Goal: Transaction & Acquisition: Purchase product/service

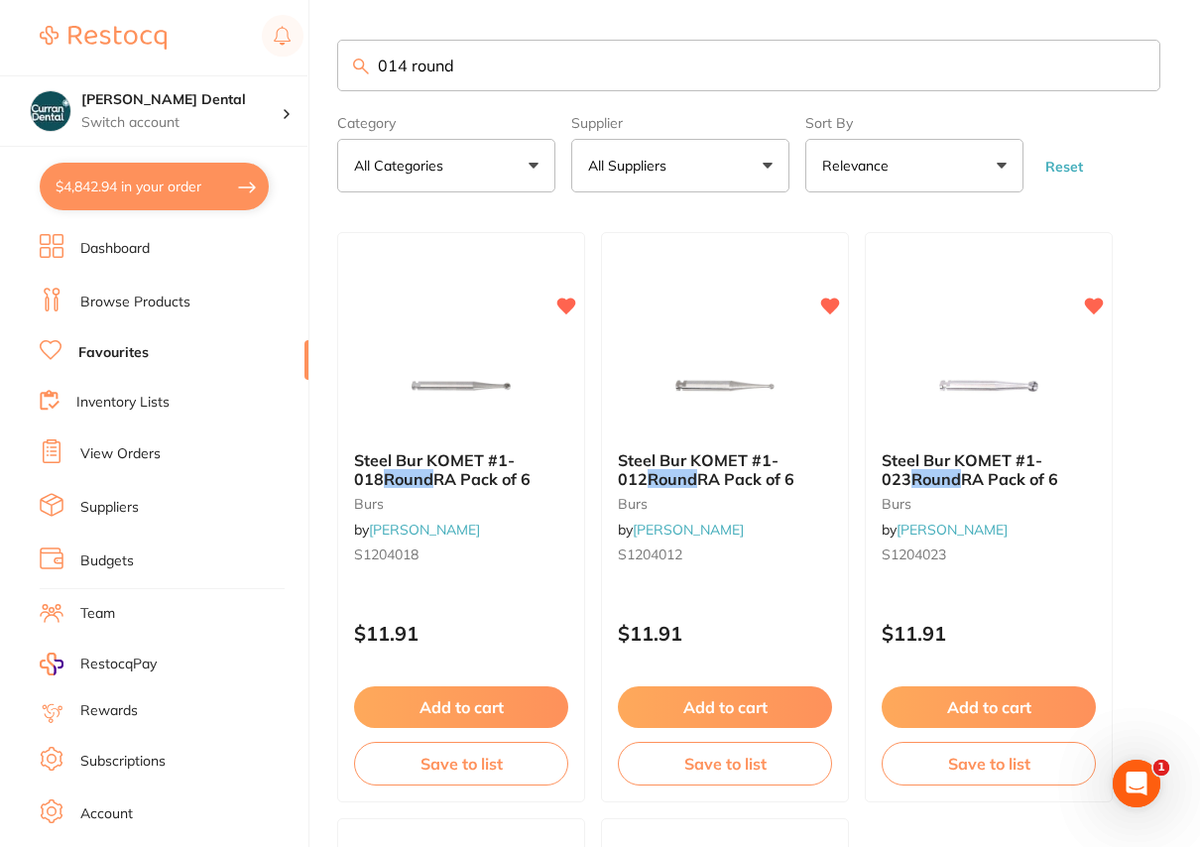
click at [118, 196] on button "$4,842.94 in your order" at bounding box center [154, 187] width 229 height 48
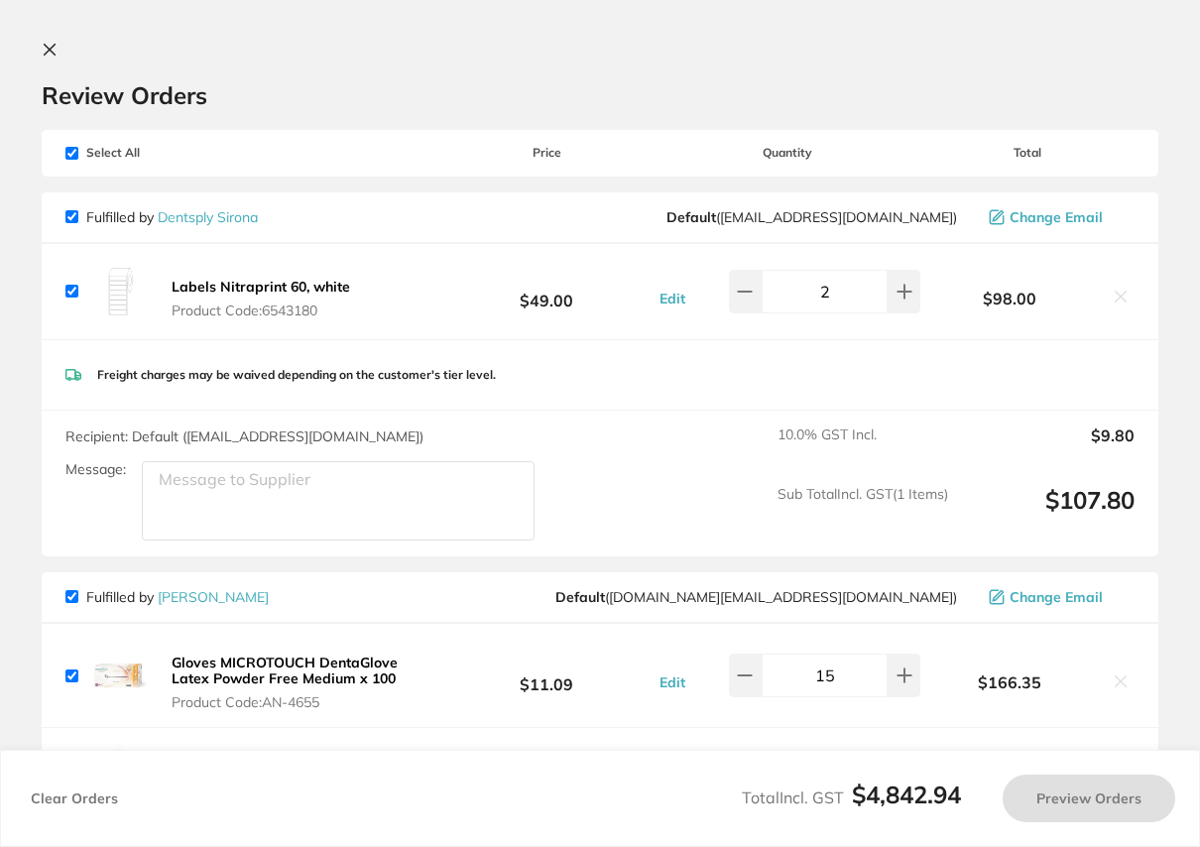
checkbox input "true"
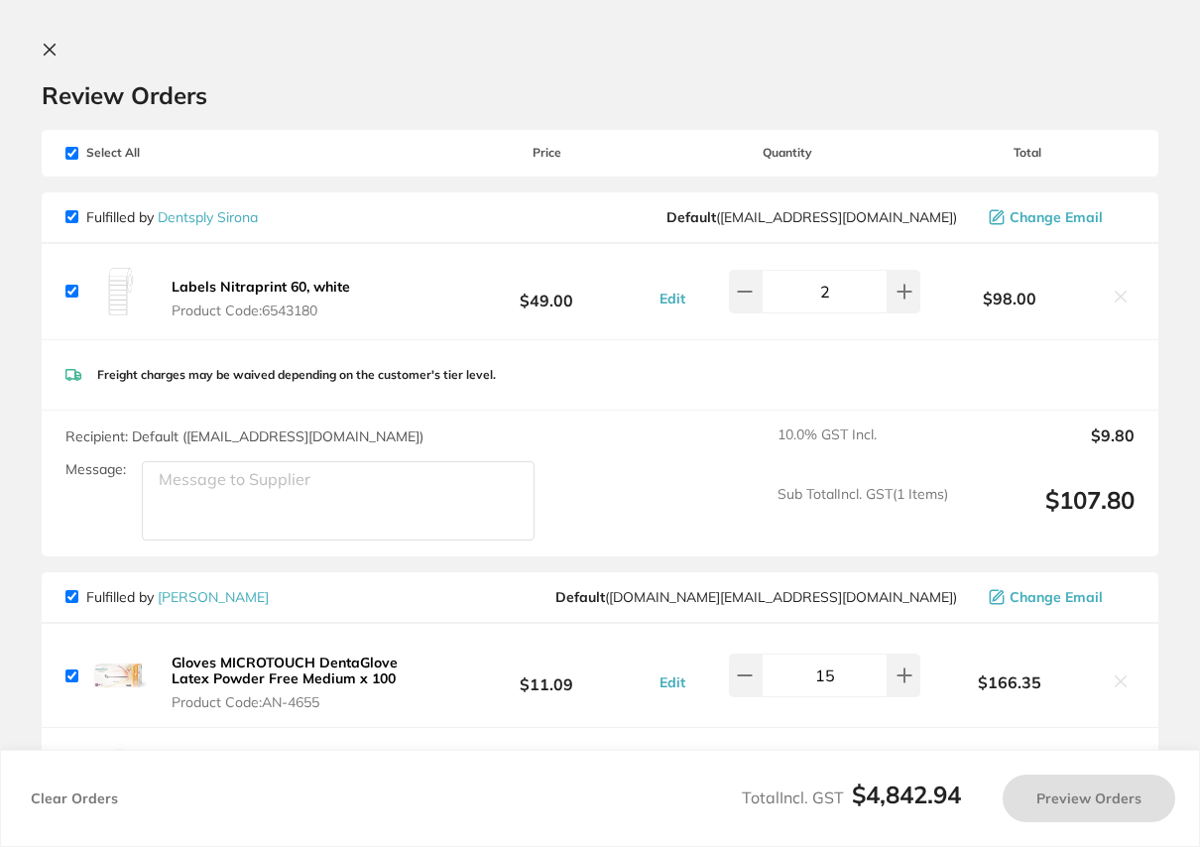
checkbox input "true"
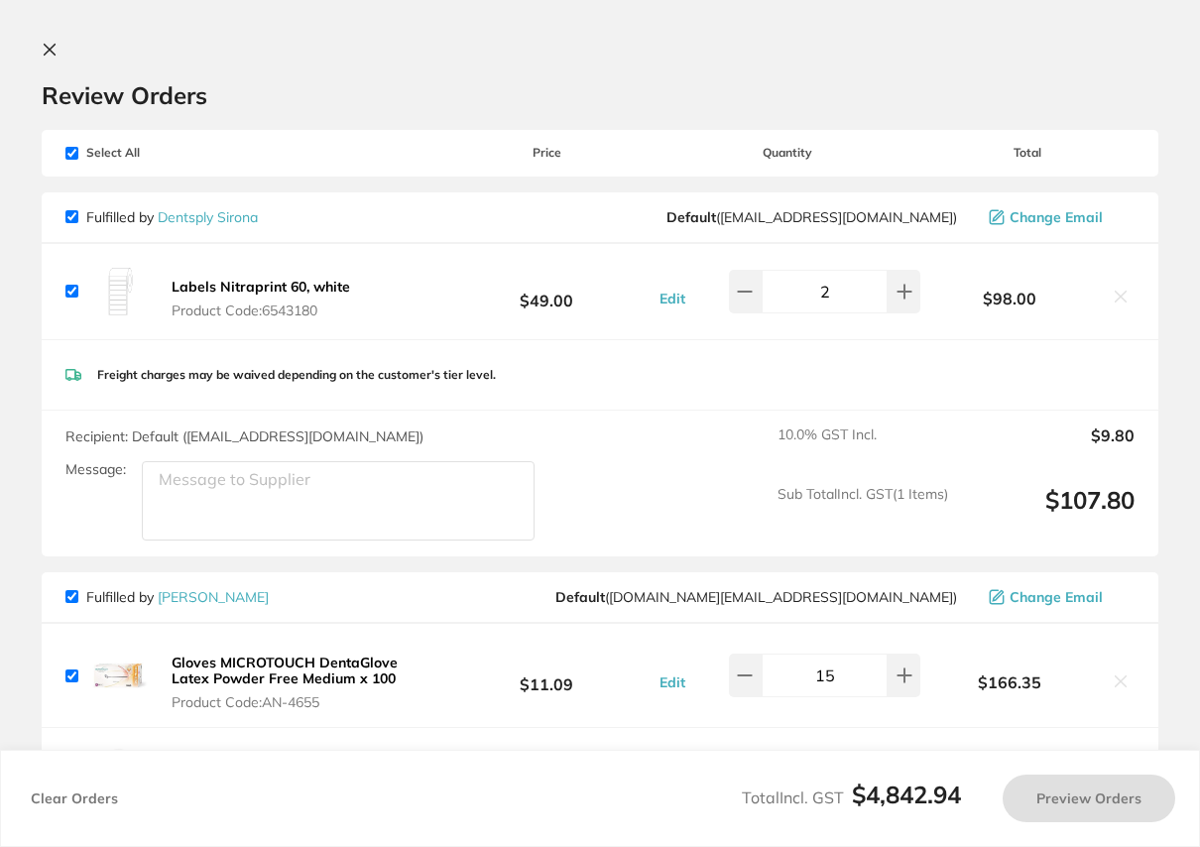
checkbox input "true"
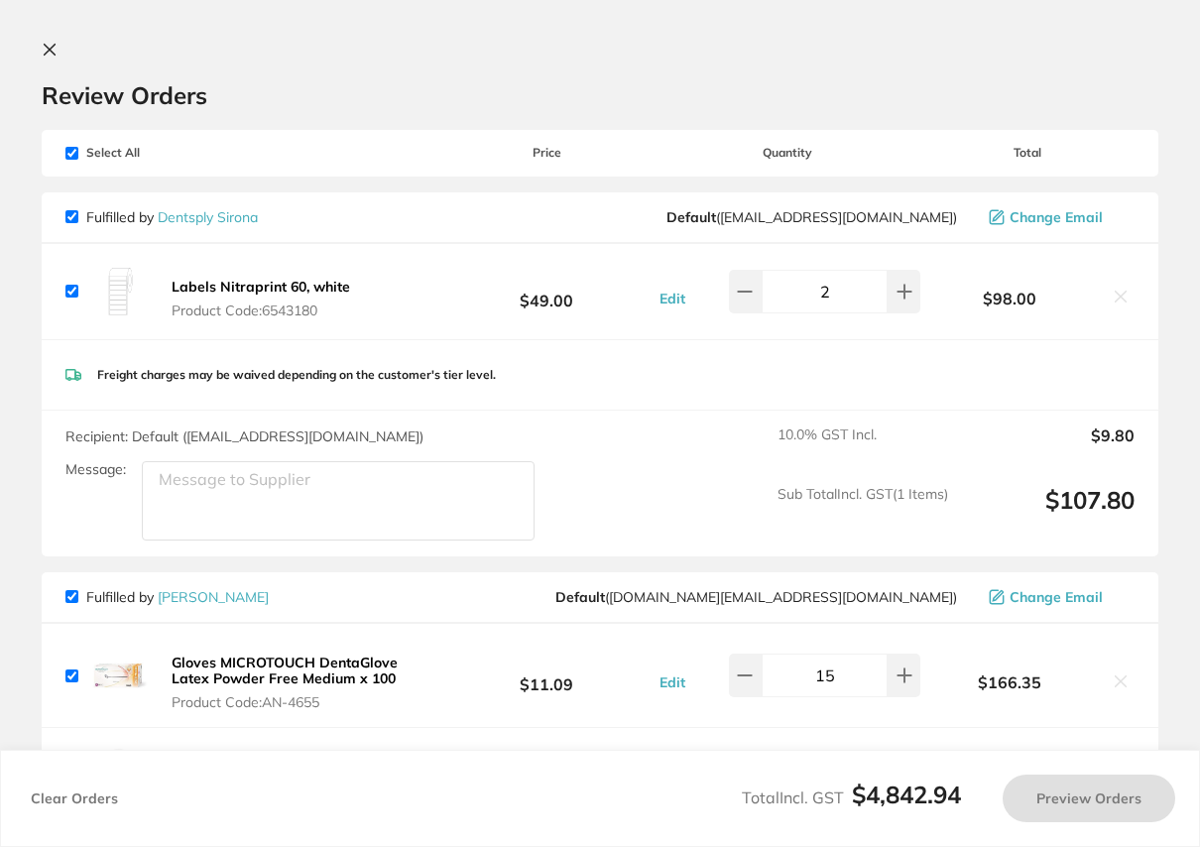
checkbox input "true"
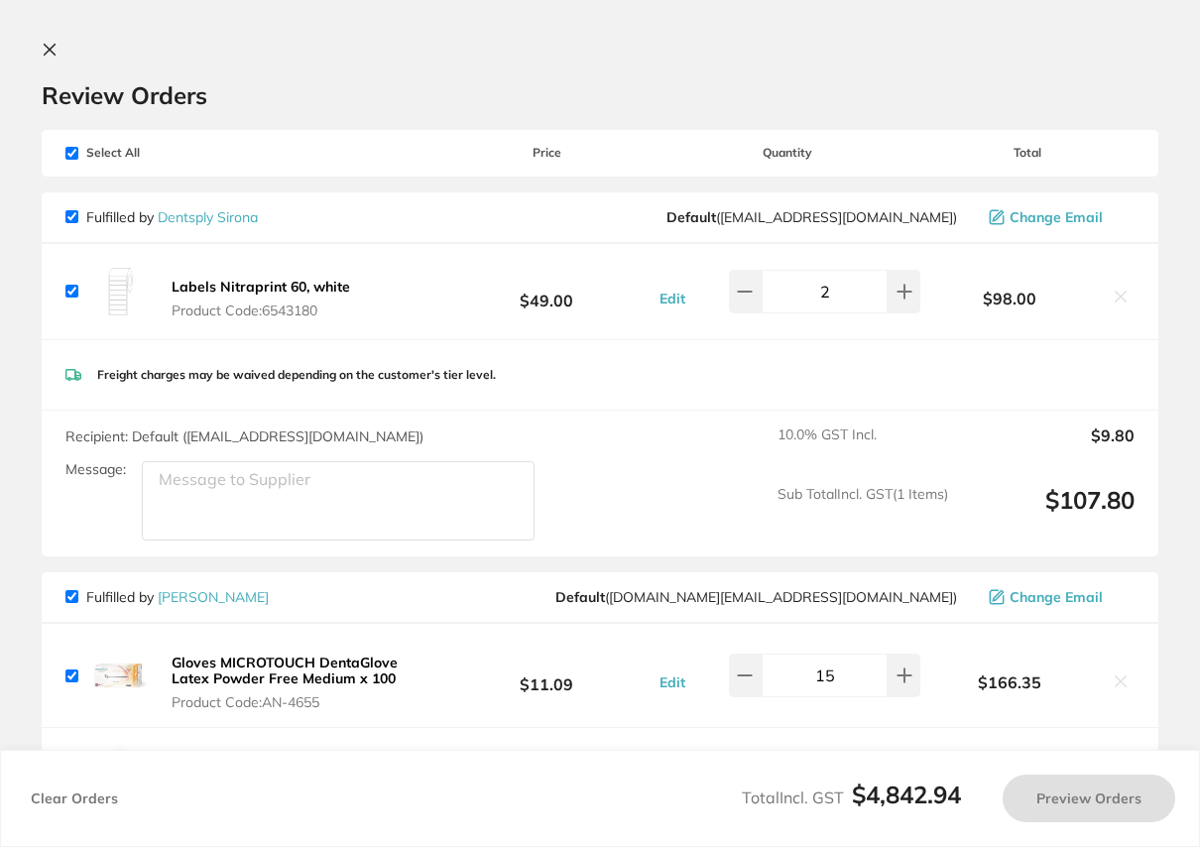
checkbox input "true"
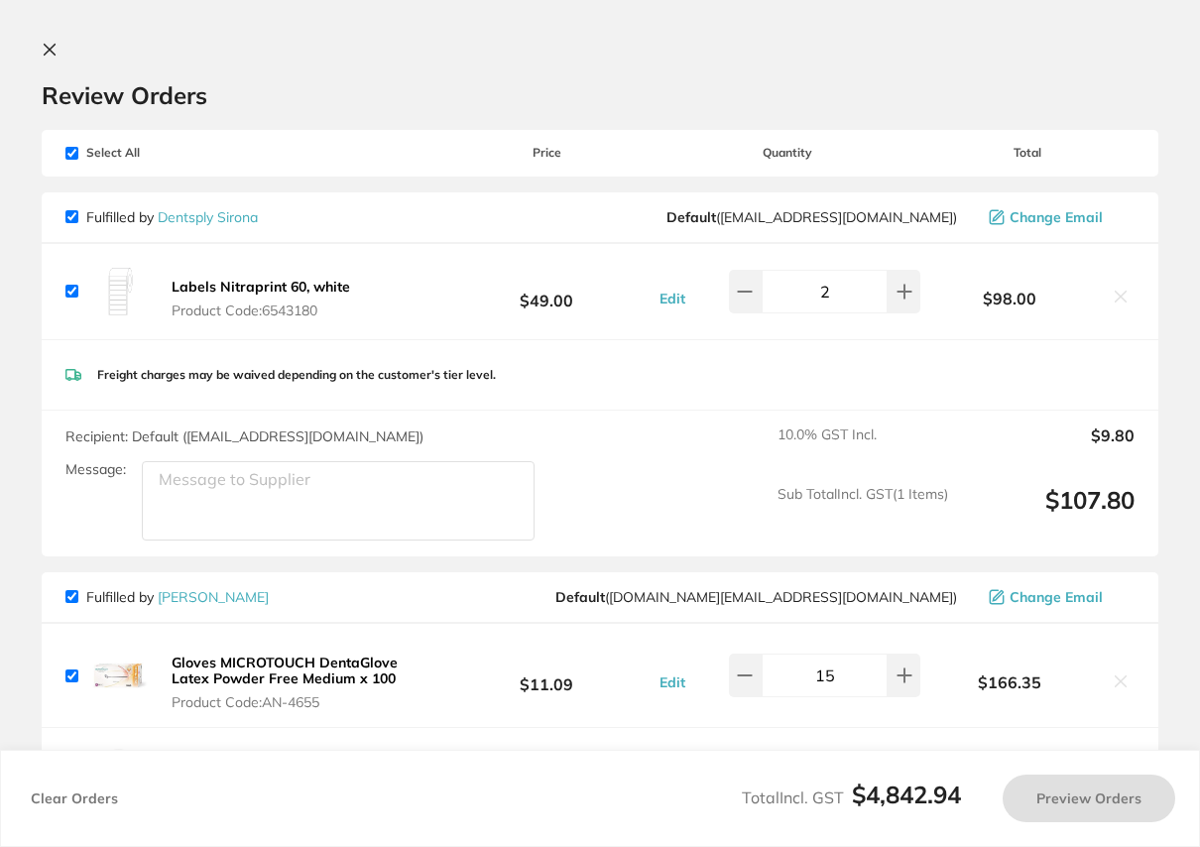
checkbox input "true"
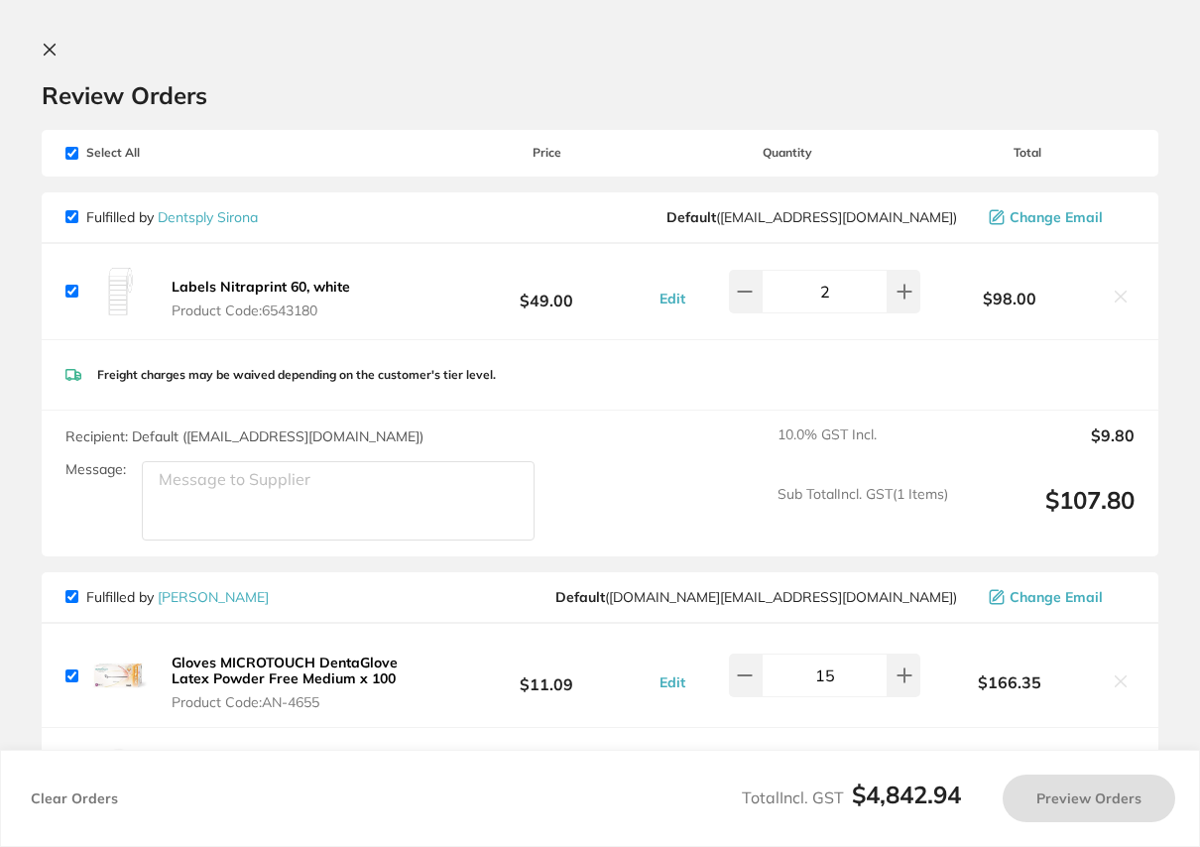
checkbox input "true"
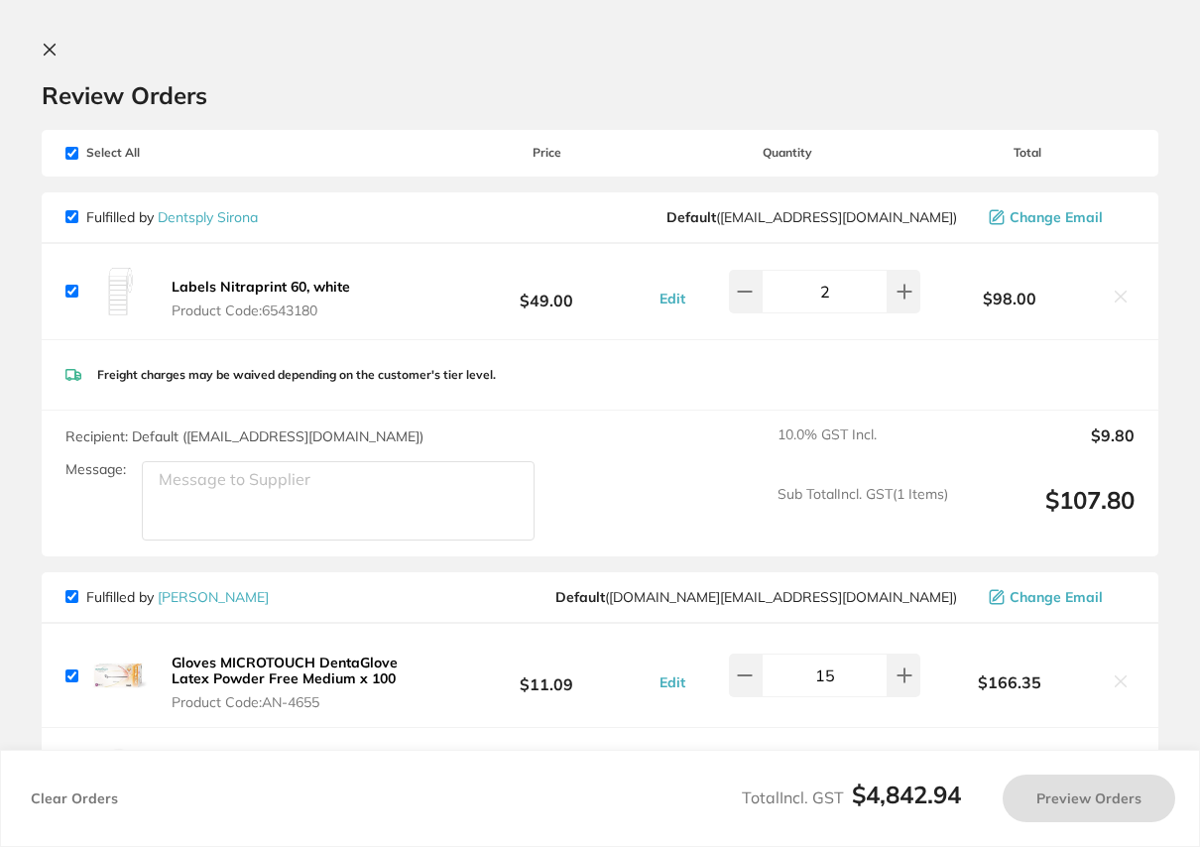
checkbox input "true"
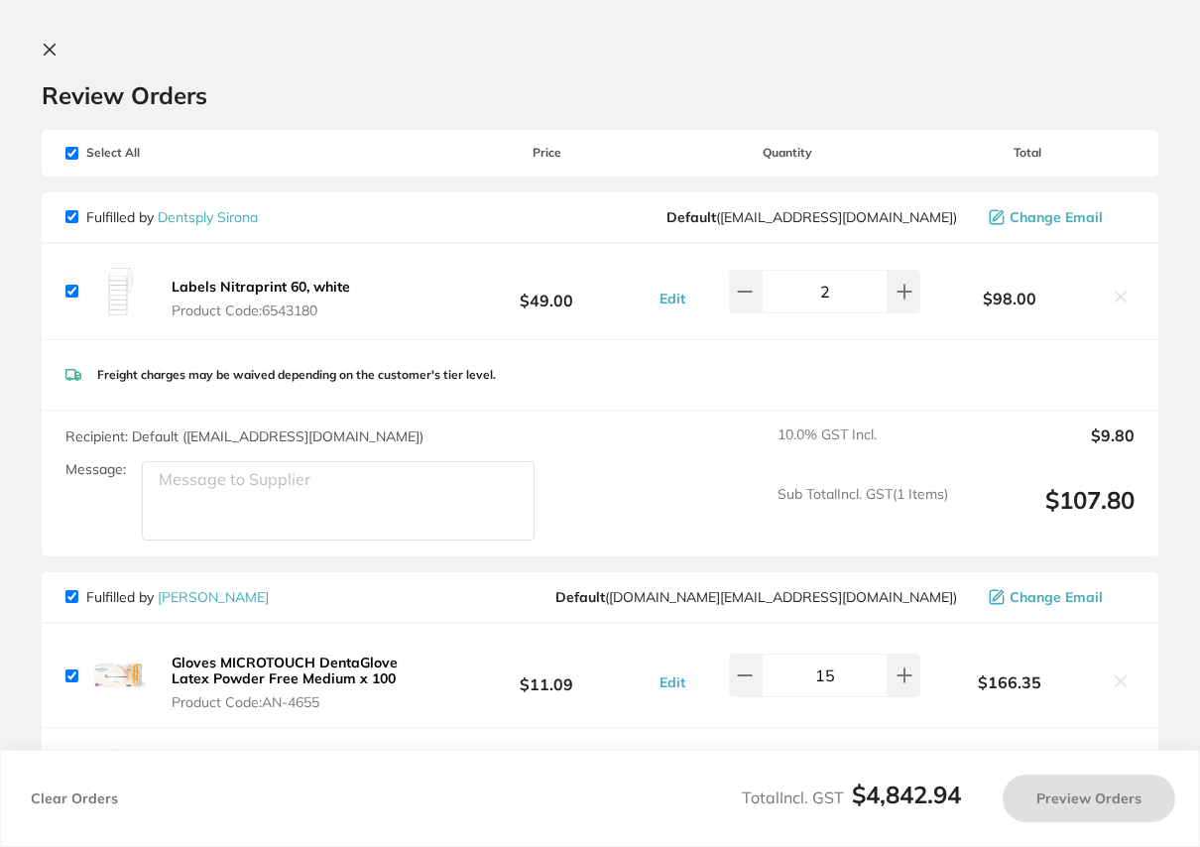
checkbox input "true"
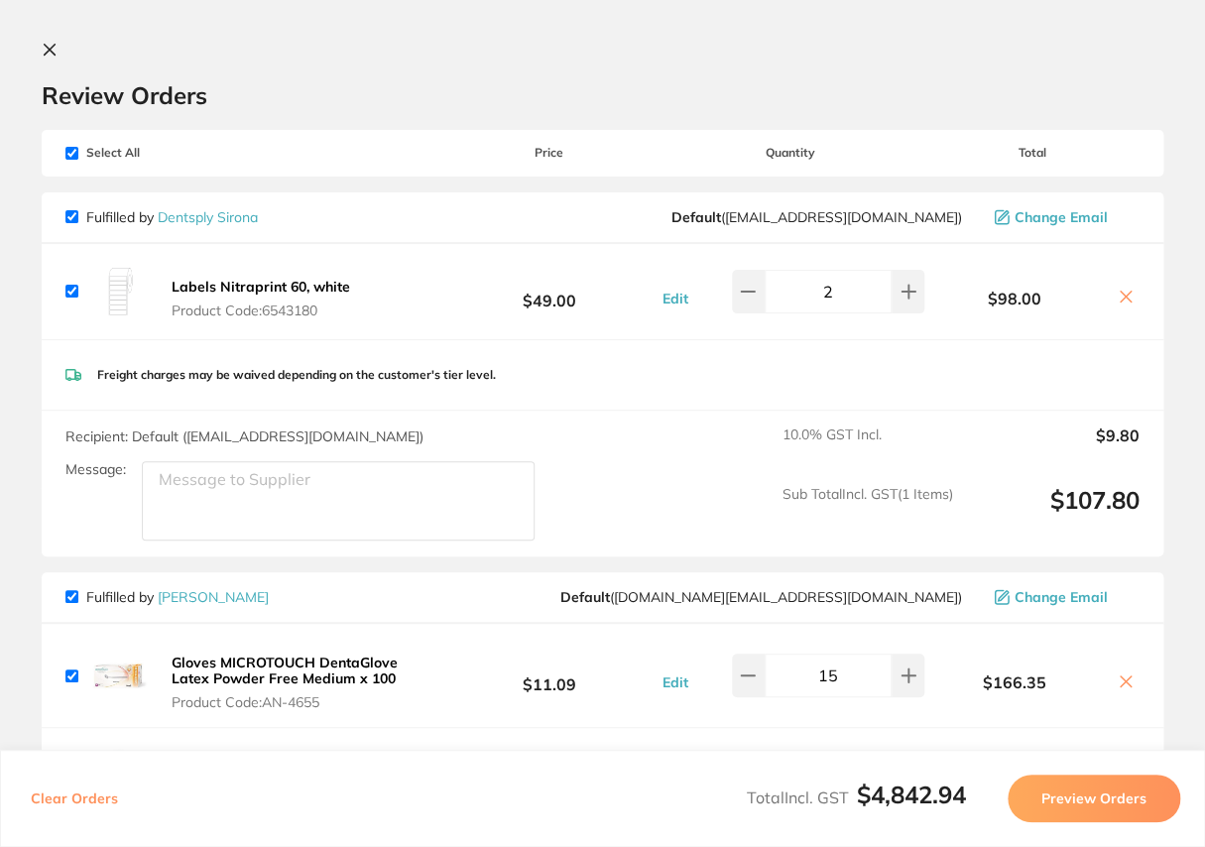
click at [50, 47] on icon at bounding box center [50, 50] width 16 height 16
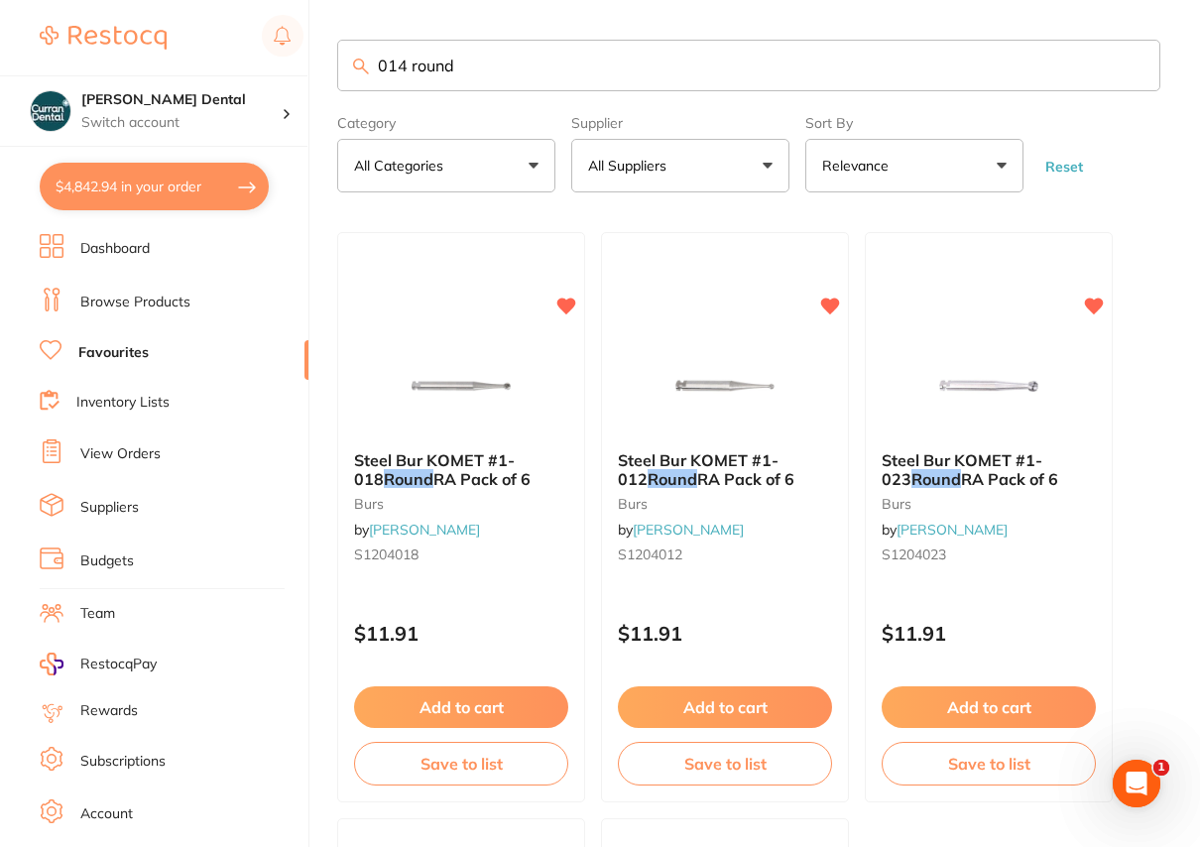
drag, startPoint x: 471, startPoint y: 68, endPoint x: 345, endPoint y: 73, distance: 126.0
click at [345, 73] on input "014 round" at bounding box center [748, 66] width 823 height 52
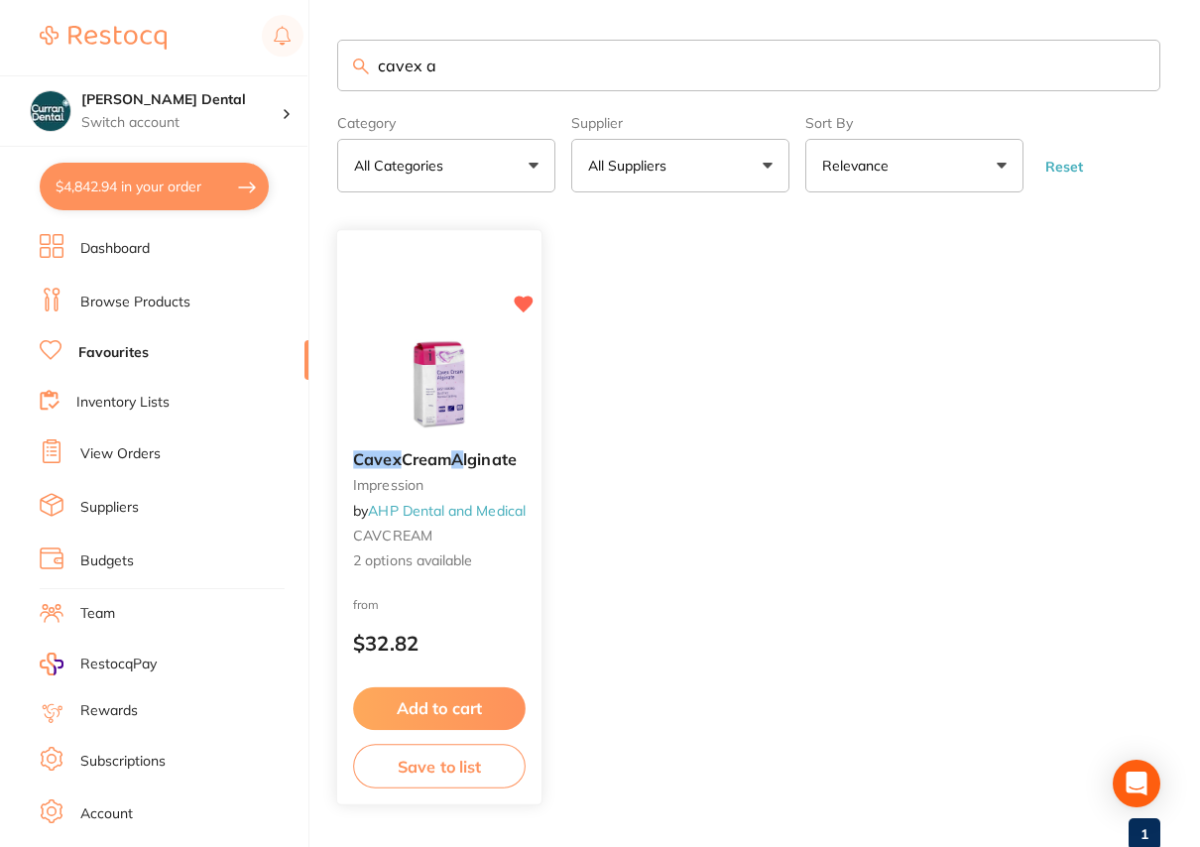
type input "cavex a"
click at [422, 457] on span "Cream" at bounding box center [427, 460] width 50 height 20
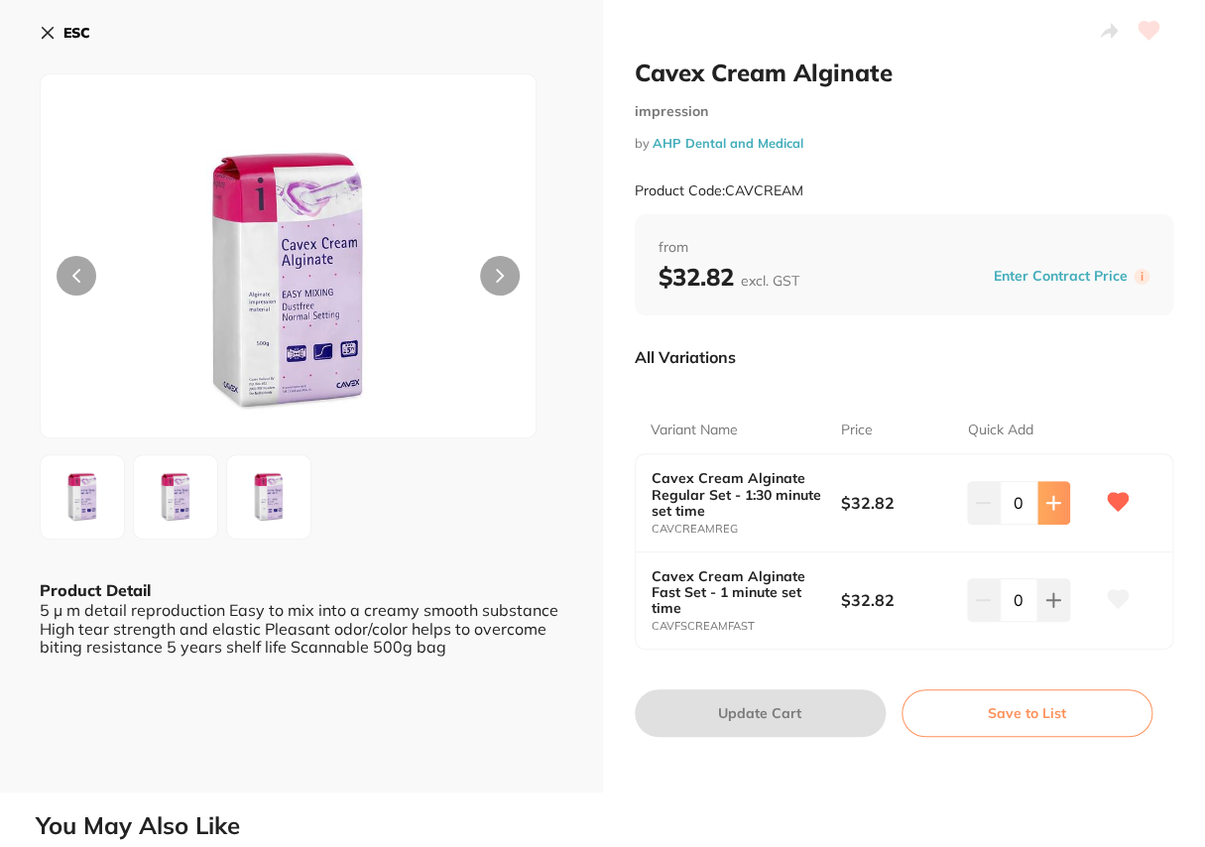
click at [1047, 500] on icon at bounding box center [1053, 503] width 16 height 16
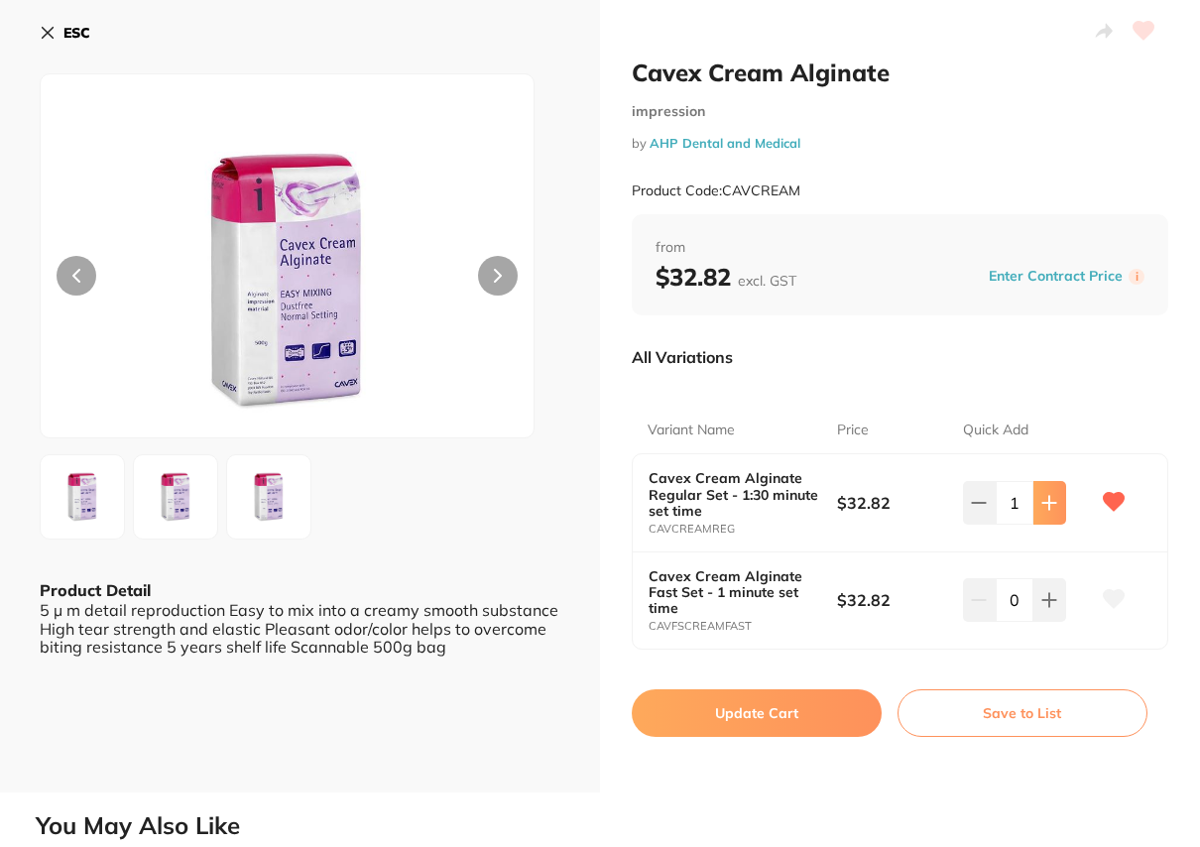
click at [1047, 500] on icon at bounding box center [1049, 503] width 16 height 16
type input "2"
click at [821, 709] on button "Update Cart" at bounding box center [757, 713] width 250 height 48
checkbox input "false"
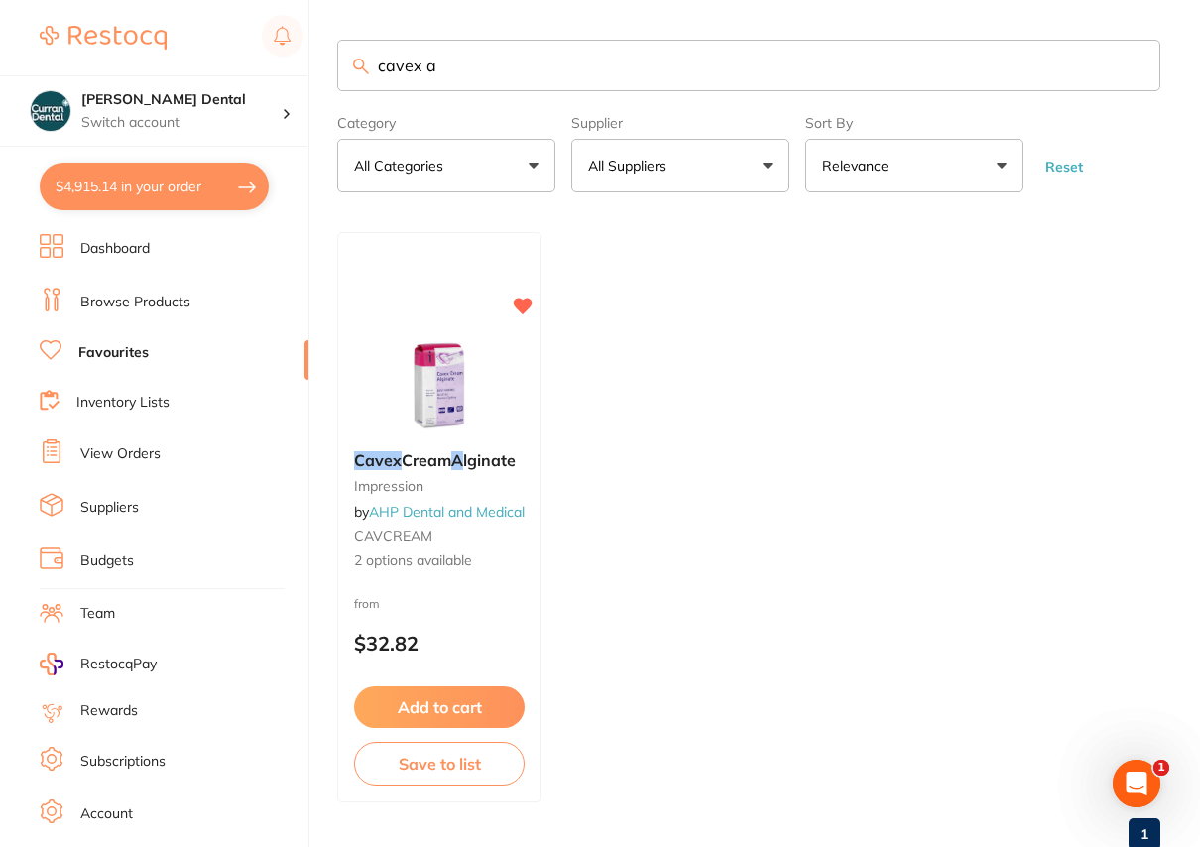
drag, startPoint x: 440, startPoint y: 69, endPoint x: 382, endPoint y: 79, distance: 59.3
click at [382, 79] on input "cavex a" at bounding box center [748, 66] width 823 height 52
type input "c"
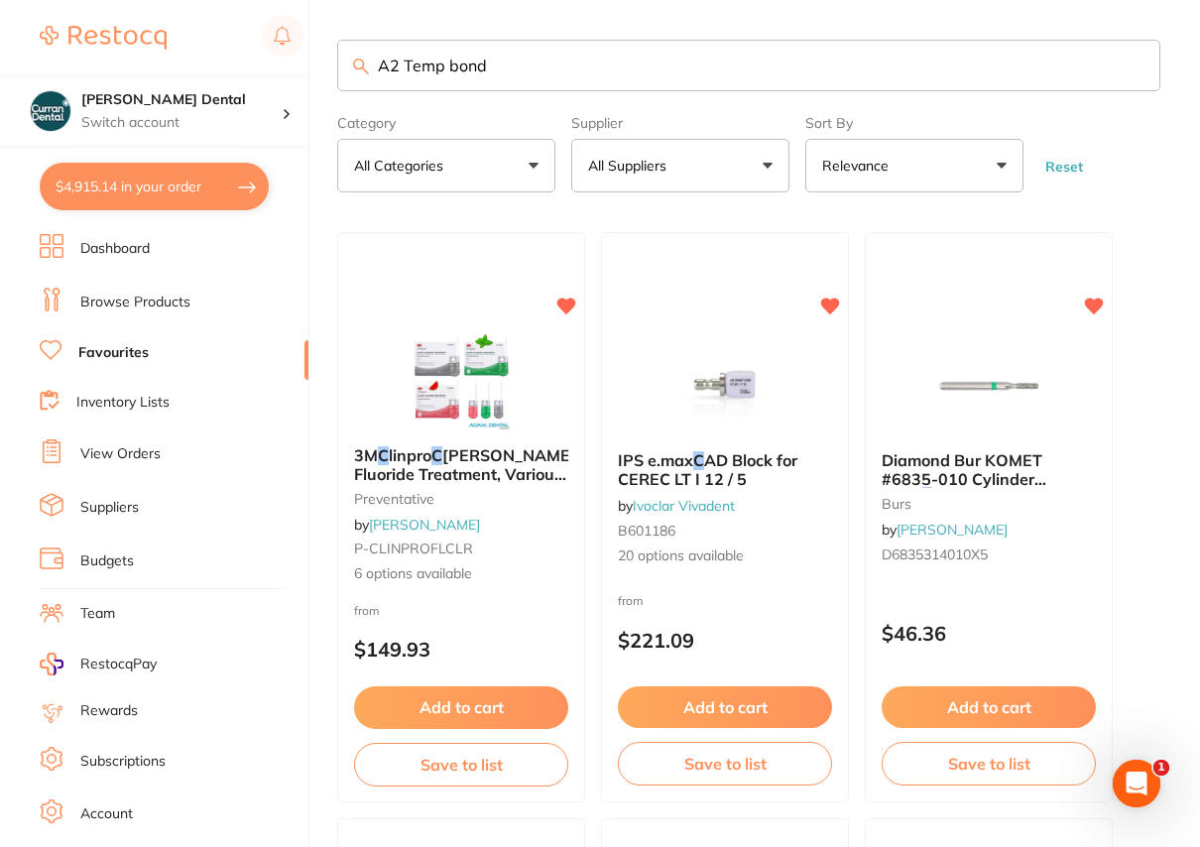
type input "A2 Temp bond"
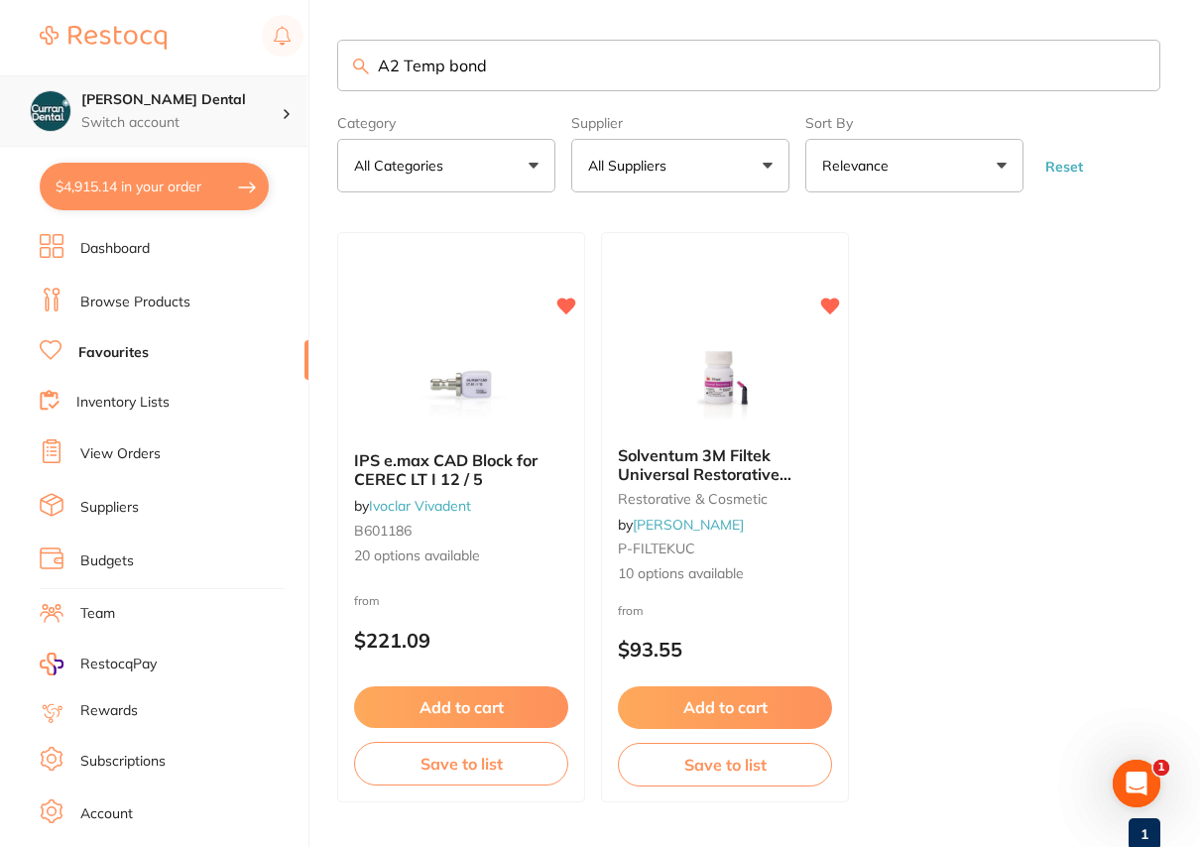
drag, startPoint x: 490, startPoint y: 71, endPoint x: 241, endPoint y: 85, distance: 249.3
click at [241, 85] on div "$4,915.14 [PERSON_NAME] Dental Switch account [PERSON_NAME] Dental $4,915.14 in…" at bounding box center [600, 423] width 1200 height 847
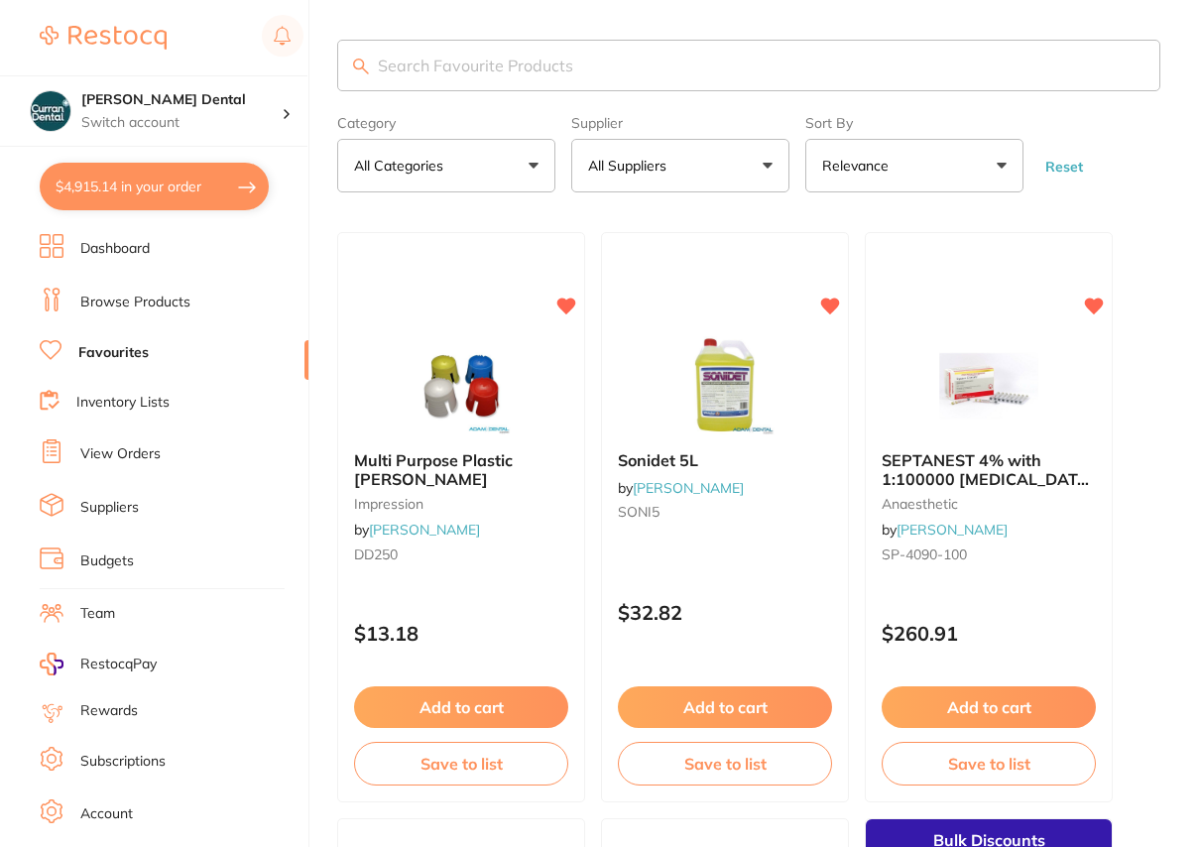
click at [185, 292] on link "Browse Products" at bounding box center [135, 302] width 110 height 20
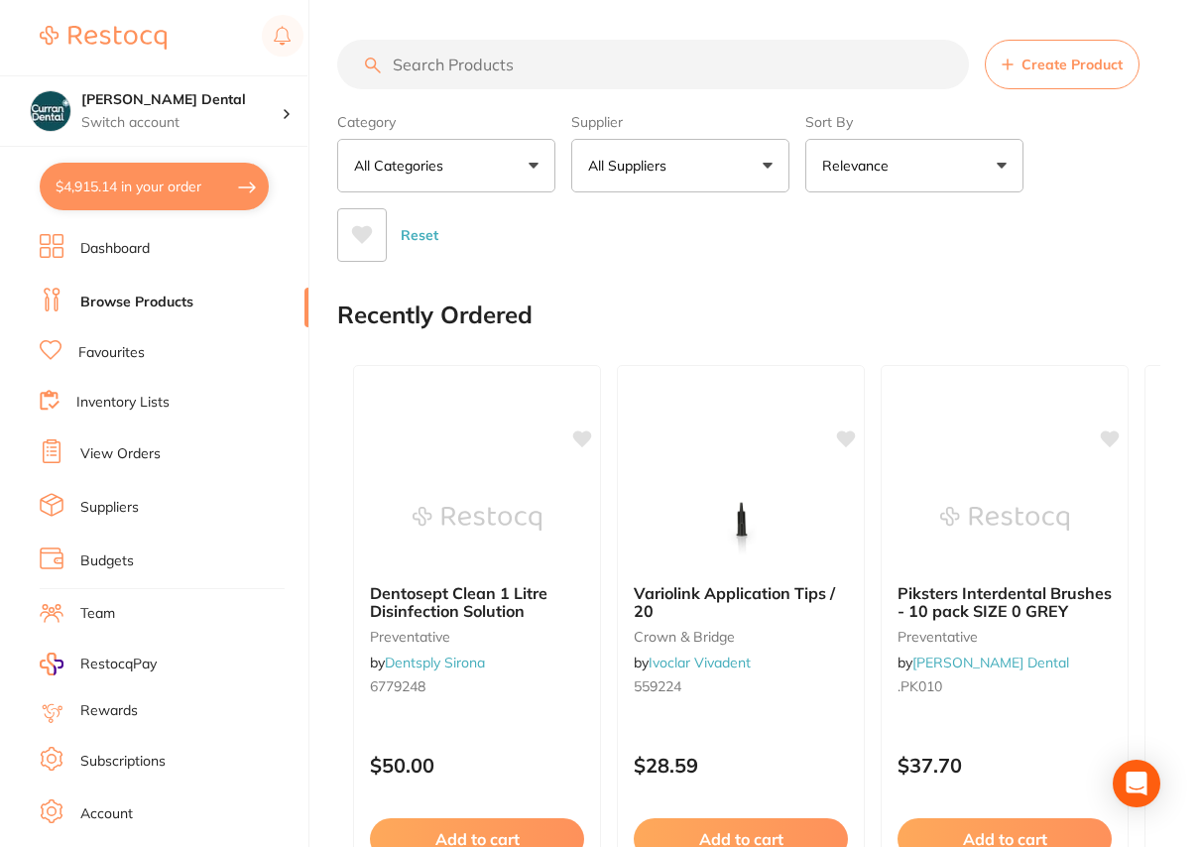
click at [412, 59] on input "search" at bounding box center [653, 65] width 632 height 50
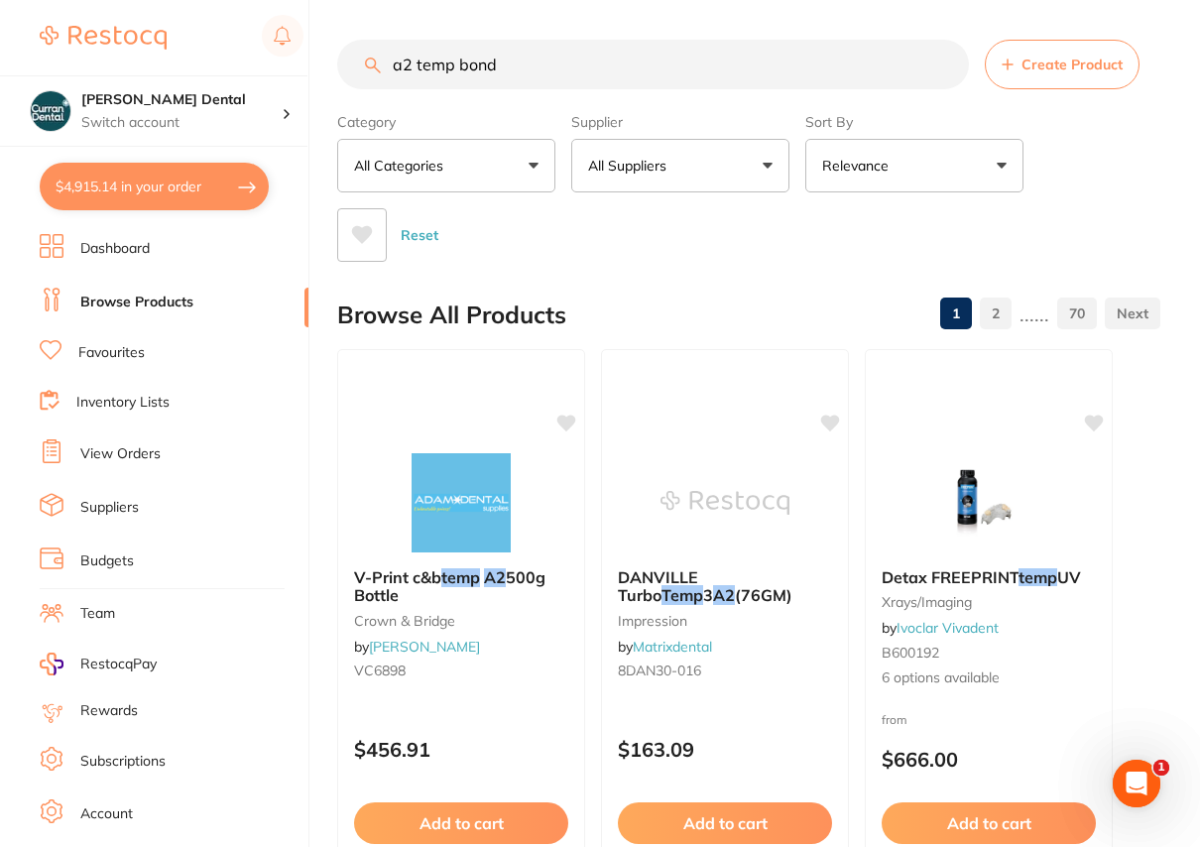
drag, startPoint x: 545, startPoint y: 73, endPoint x: 368, endPoint y: 80, distance: 177.6
click at [368, 80] on input "a2 temp bond" at bounding box center [653, 65] width 632 height 50
type input "protemp"
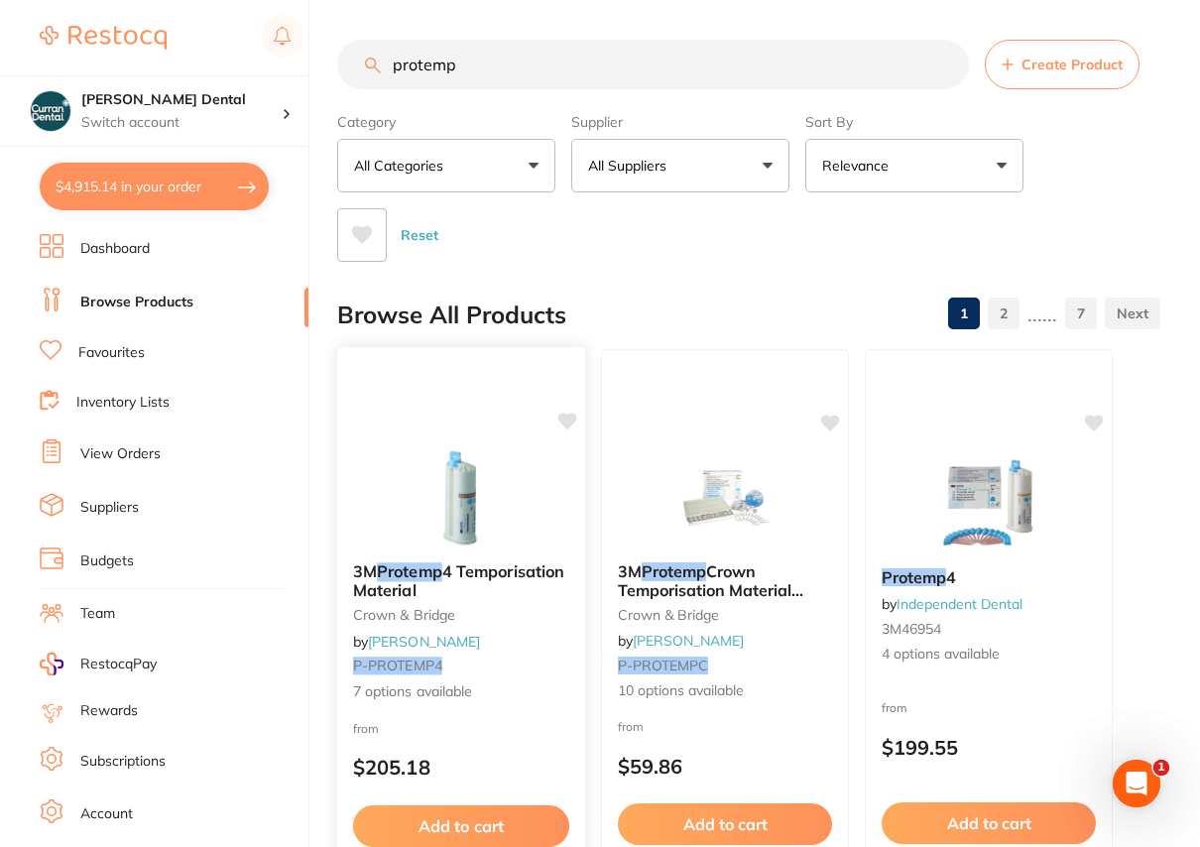
click at [432, 564] on em "Protemp" at bounding box center [409, 571] width 65 height 20
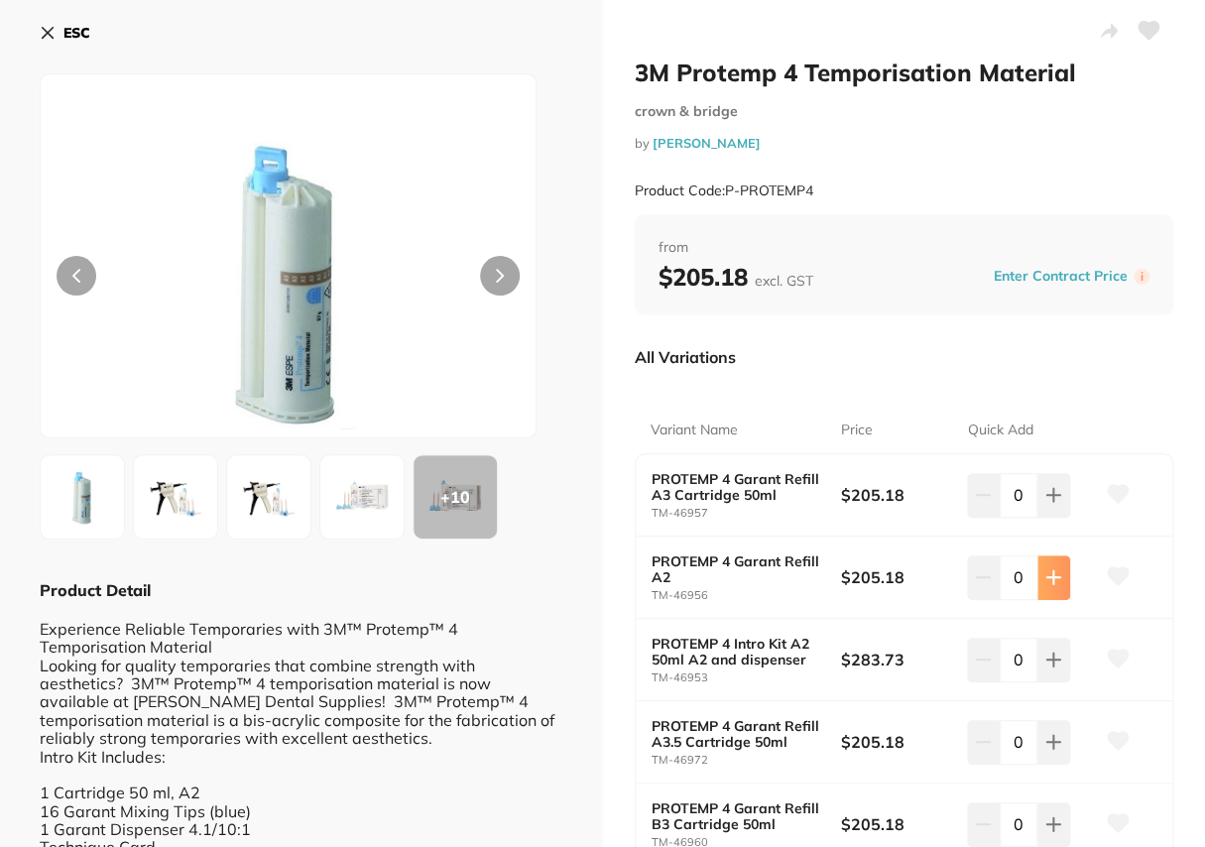
click at [1053, 578] on icon at bounding box center [1053, 577] width 16 height 16
type input "1"
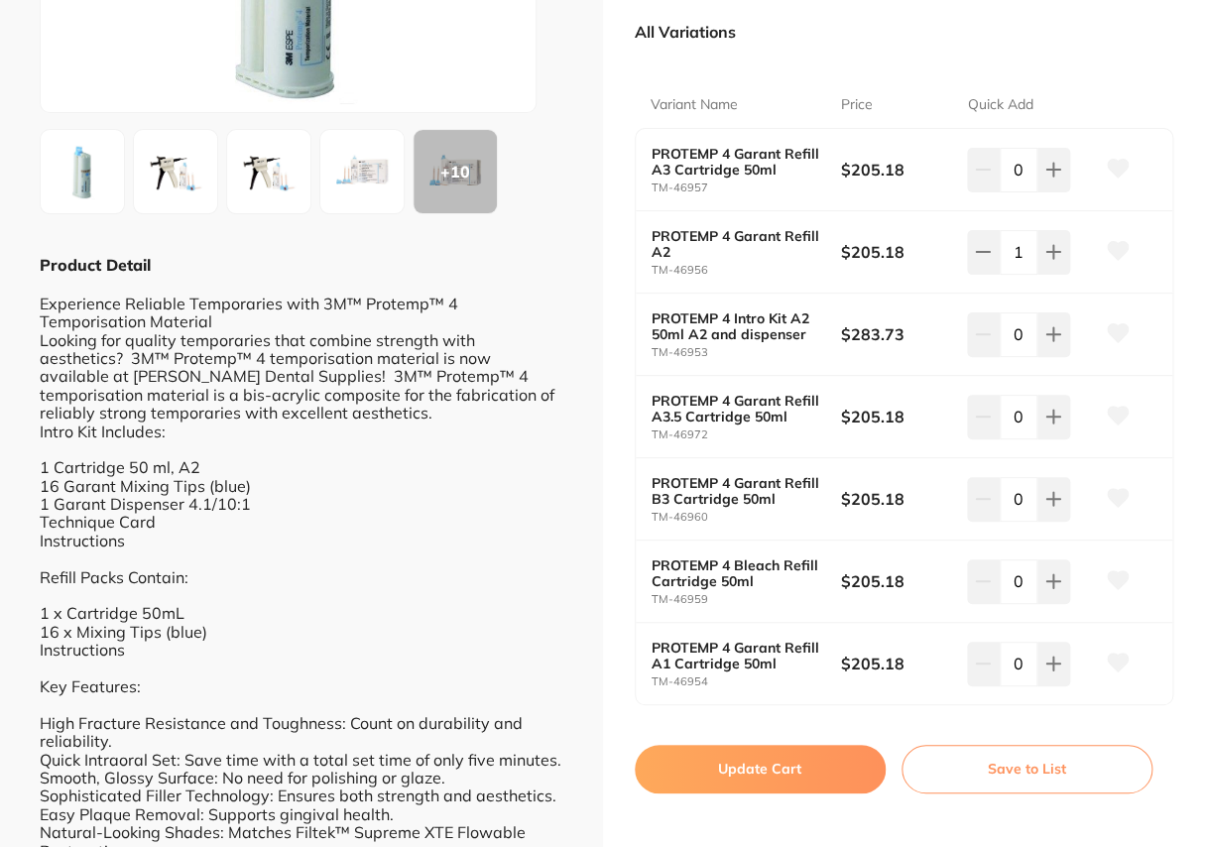
scroll to position [360, 0]
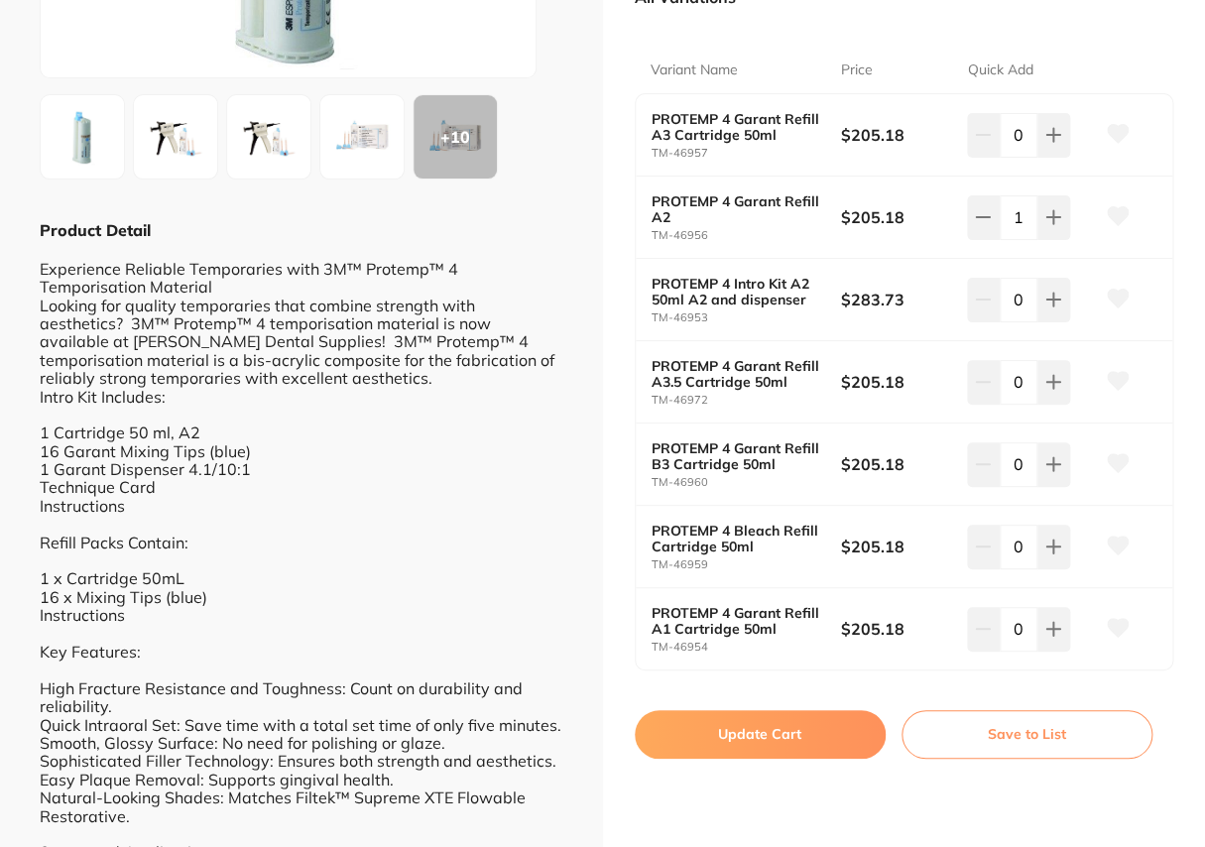
click at [780, 718] on button "Update Cart" at bounding box center [760, 734] width 251 height 48
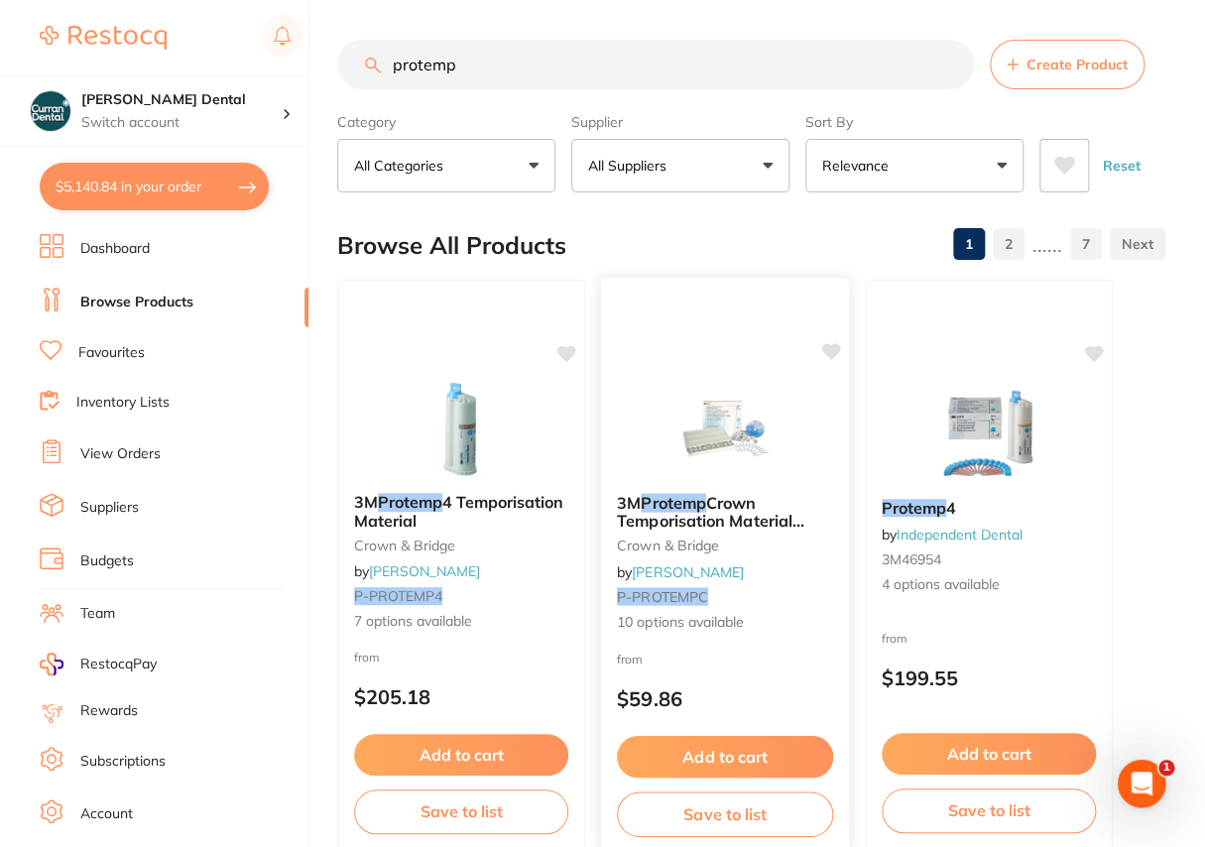
checkbox input "false"
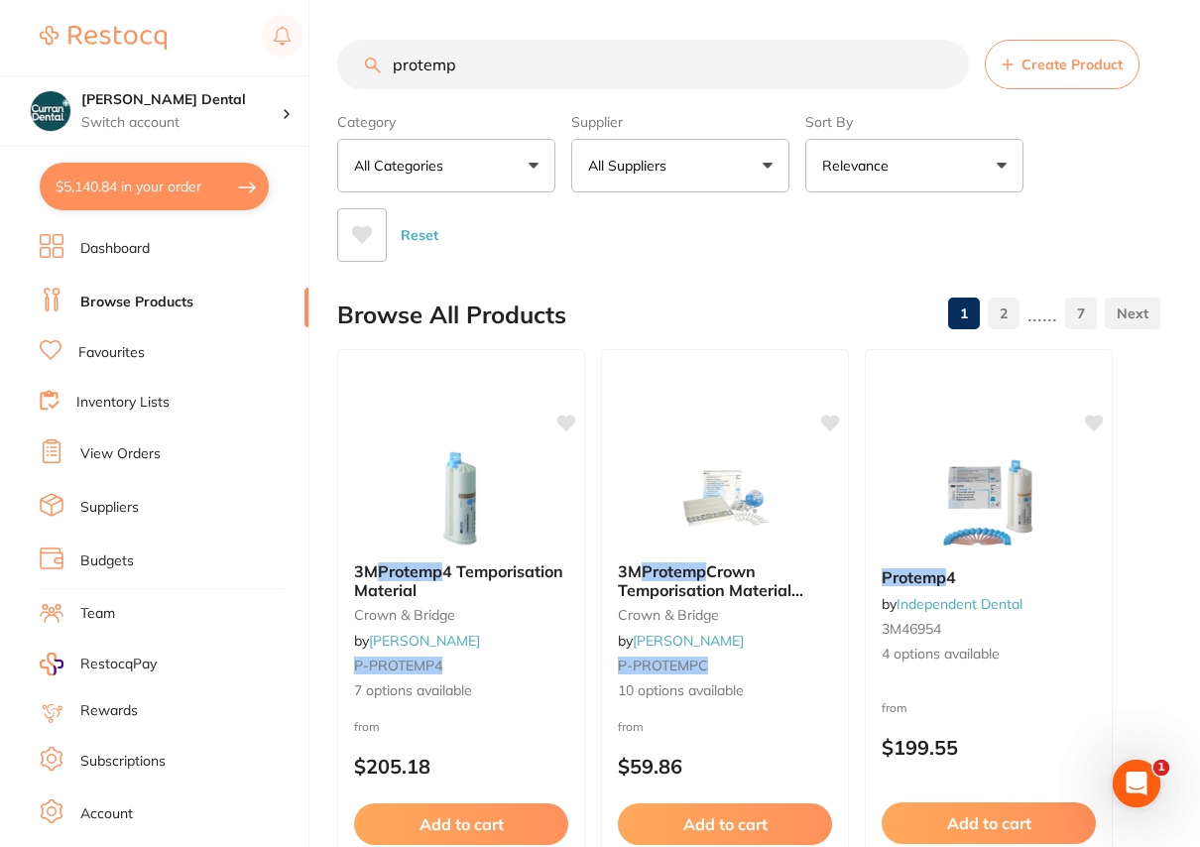
drag, startPoint x: 407, startPoint y: 60, endPoint x: 390, endPoint y: 60, distance: 16.9
click at [390, 60] on input "protemp" at bounding box center [653, 65] width 632 height 50
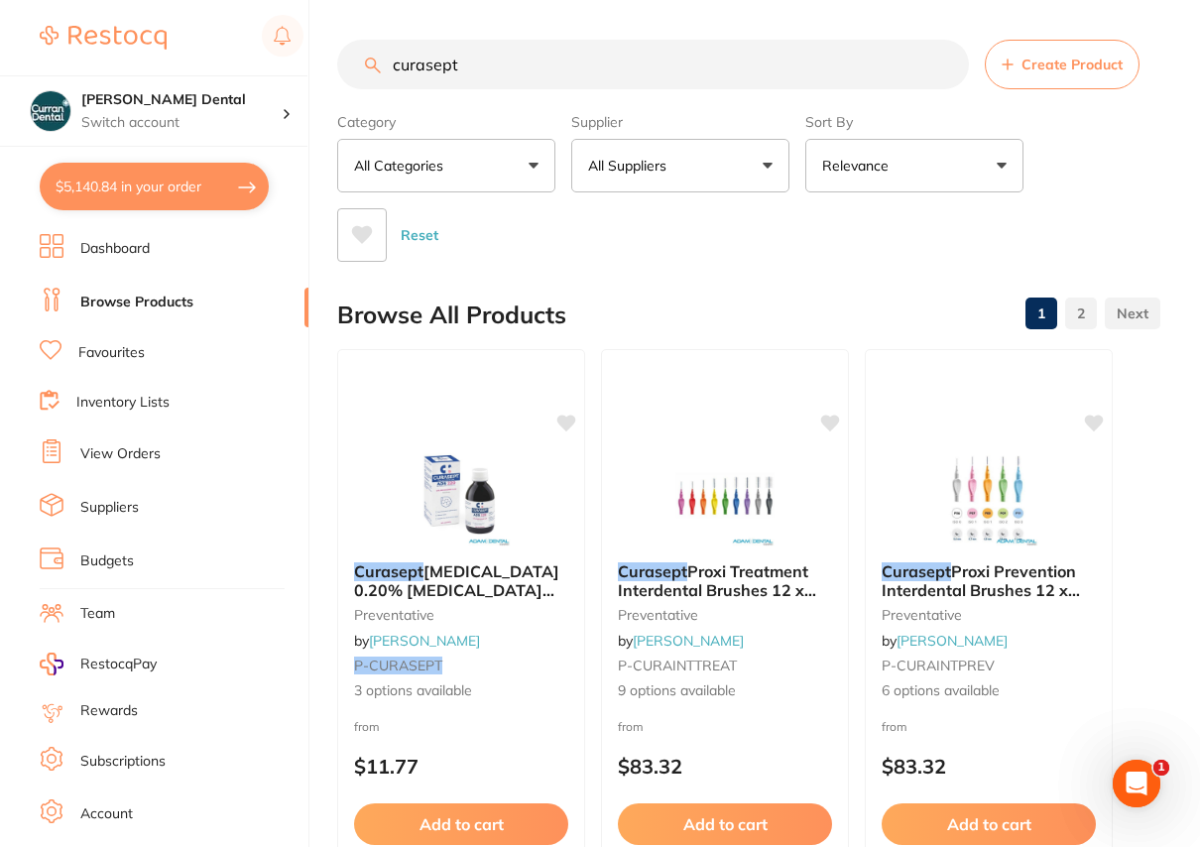
type input "curasept"
click at [132, 356] on link "Favourites" at bounding box center [111, 353] width 66 height 20
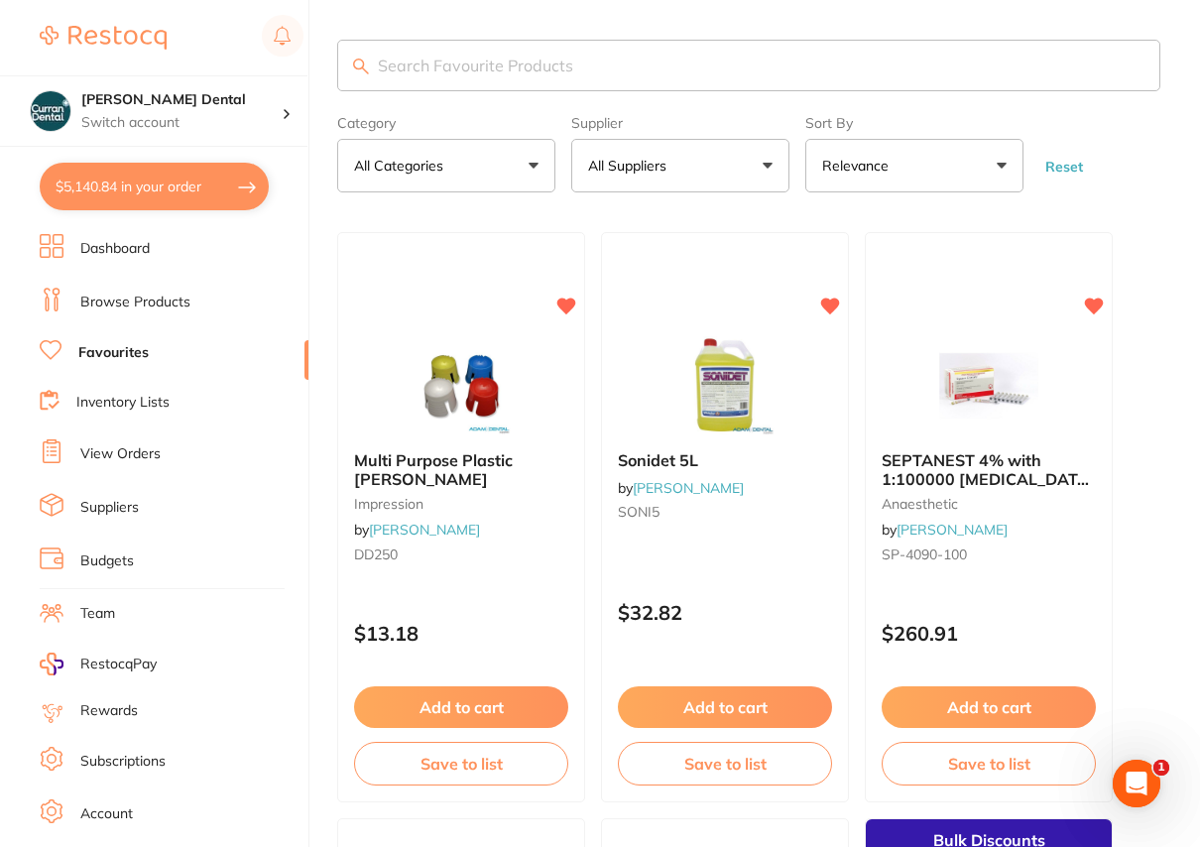
click at [401, 76] on input "search" at bounding box center [748, 66] width 823 height 52
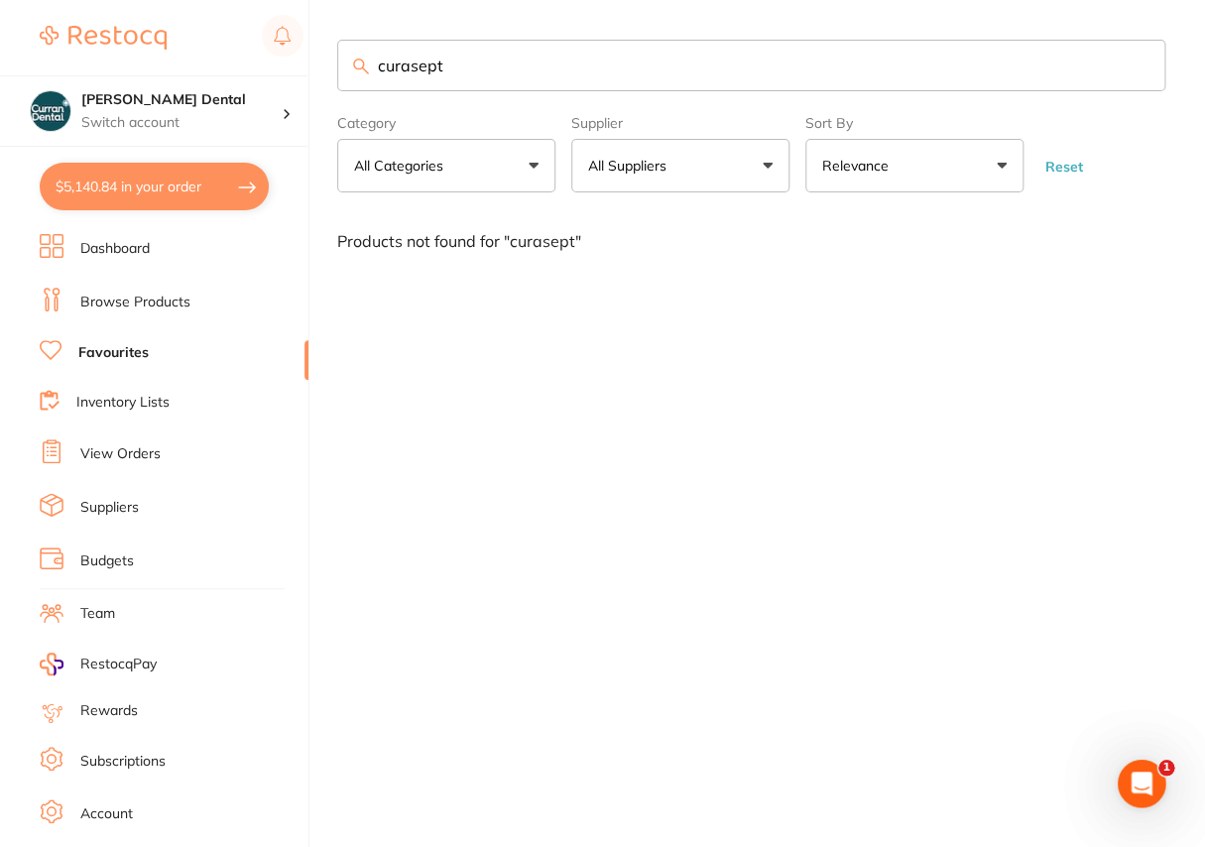
drag, startPoint x: 385, startPoint y: 80, endPoint x: 355, endPoint y: 82, distance: 29.8
click at [355, 82] on input "curasept" at bounding box center [751, 66] width 828 height 52
type input "mouthwash"
click at [169, 302] on link "Browse Products" at bounding box center [135, 302] width 110 height 20
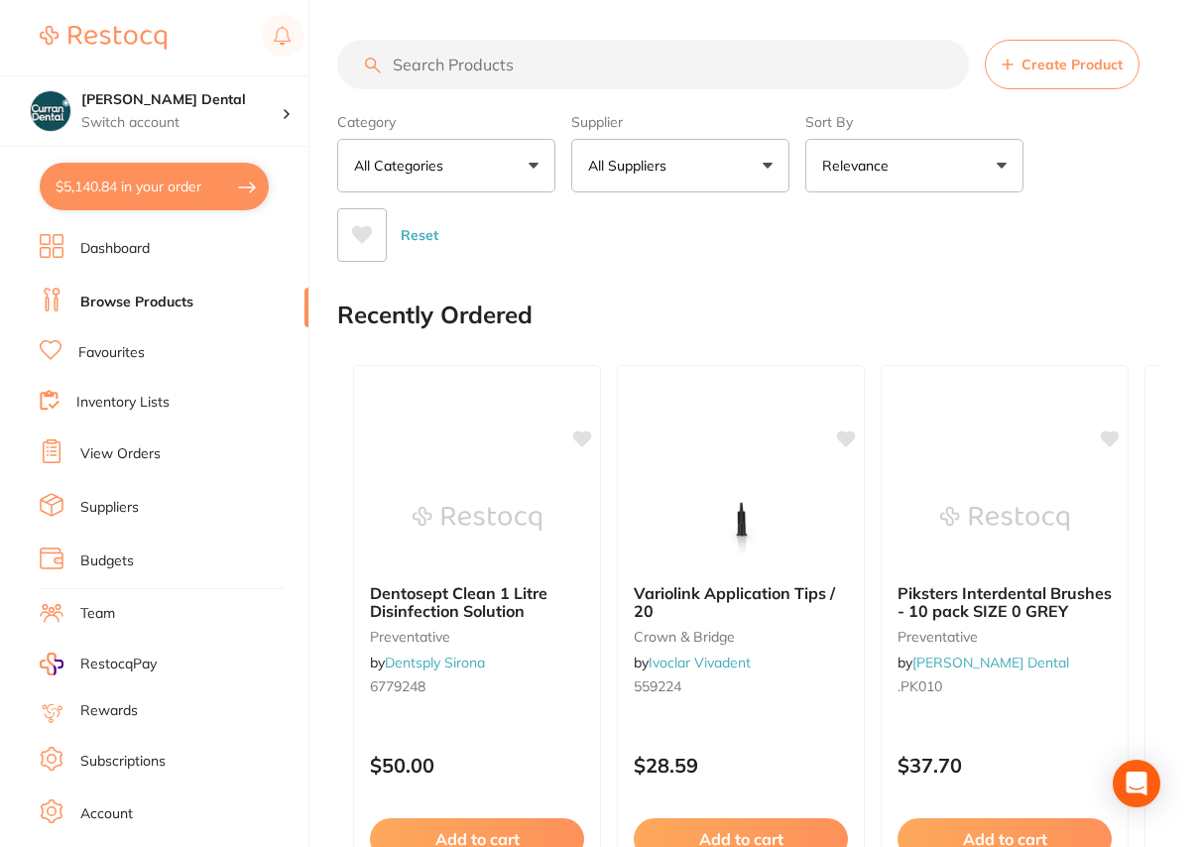
click at [445, 58] on input "search" at bounding box center [653, 65] width 632 height 50
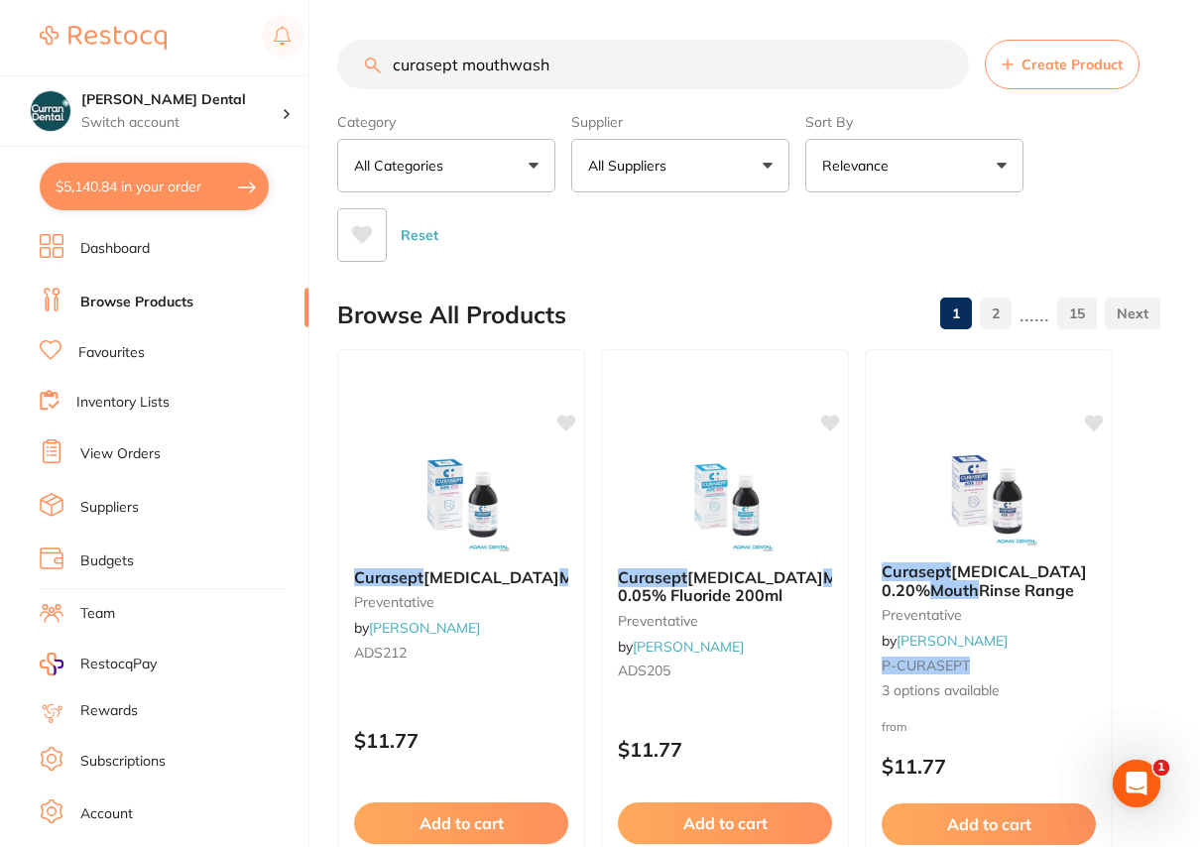
type input "curasept mouthwash"
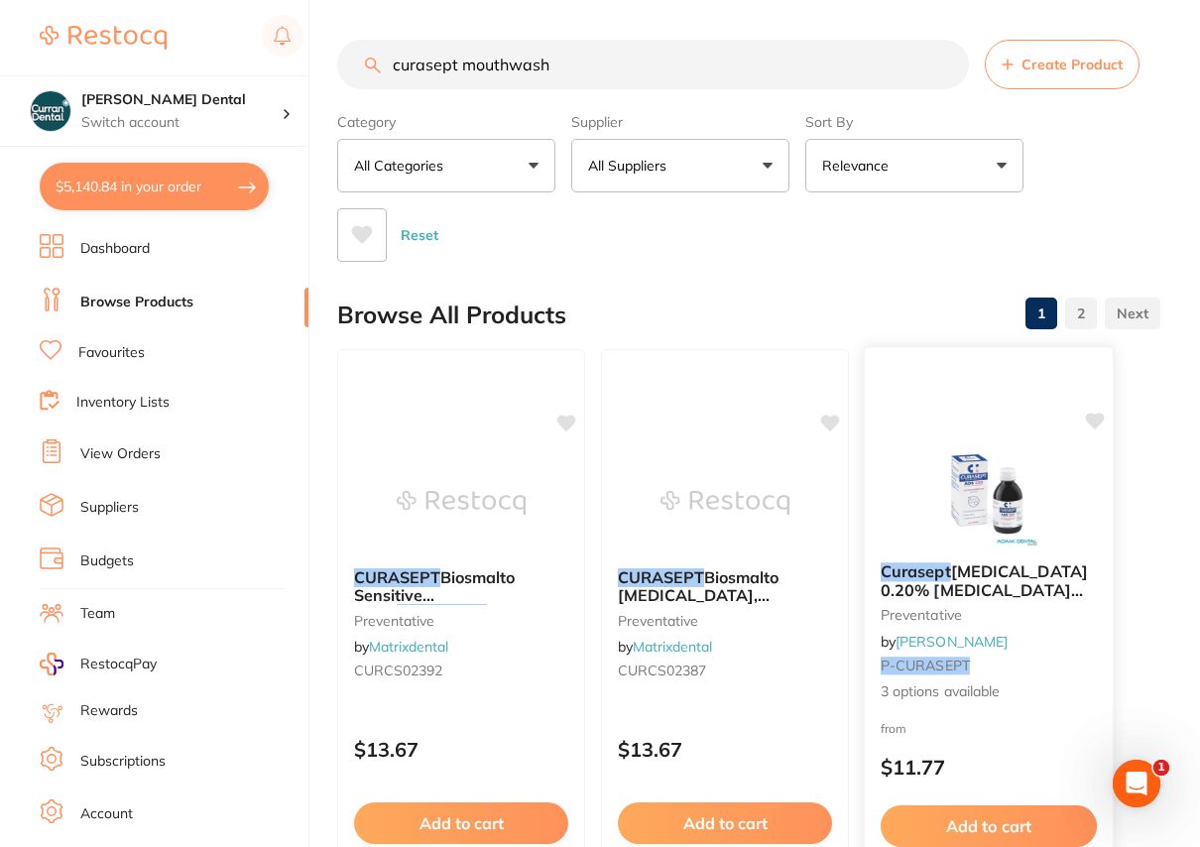
click at [932, 684] on span "3 options available" at bounding box center [988, 691] width 216 height 20
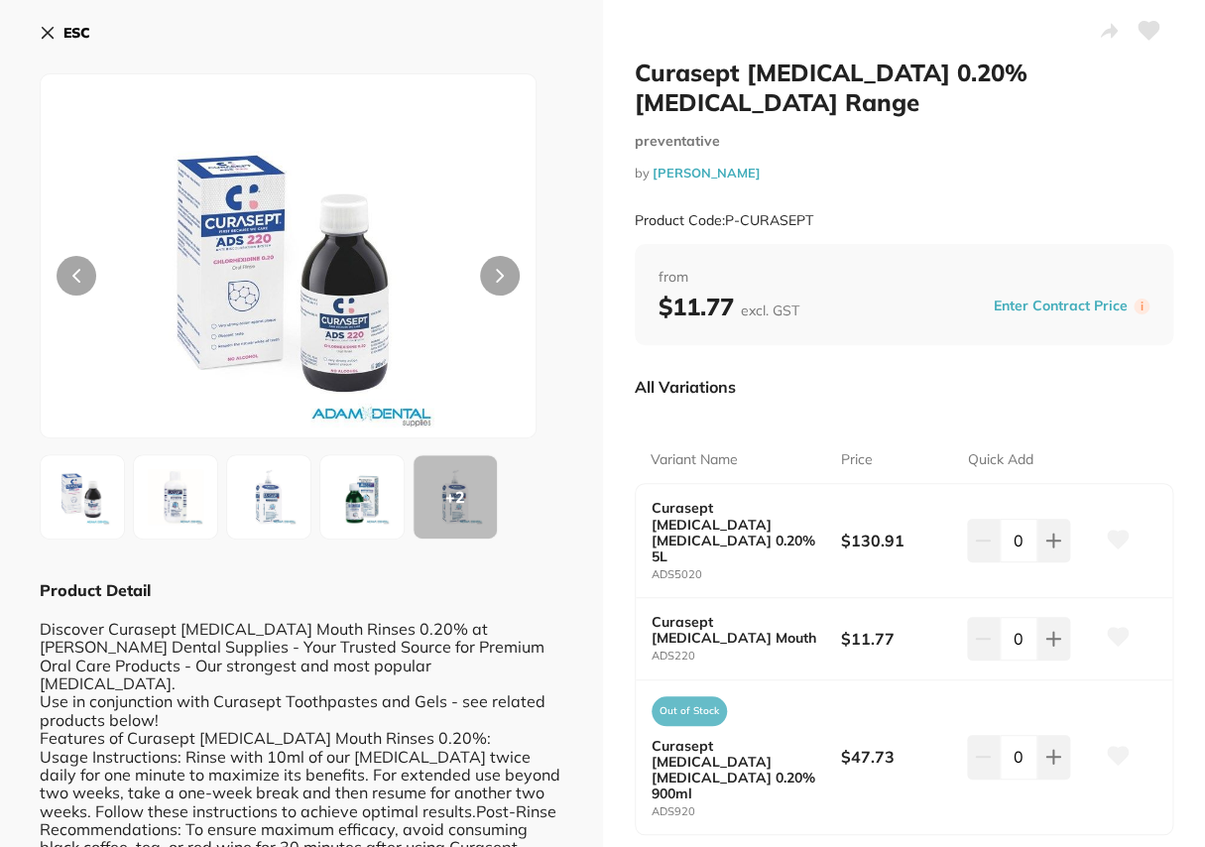
click at [69, 29] on b "ESC" at bounding box center [76, 33] width 27 height 18
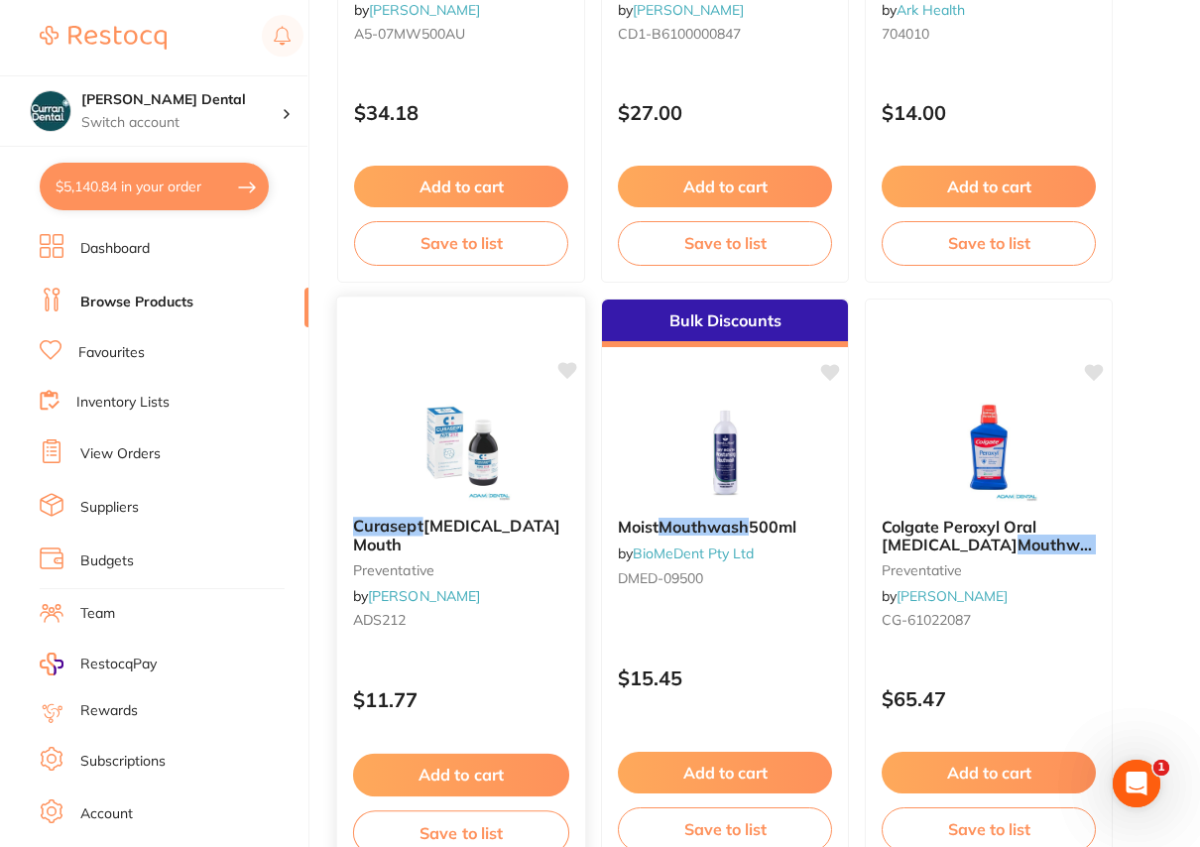
scroll to position [4779, 0]
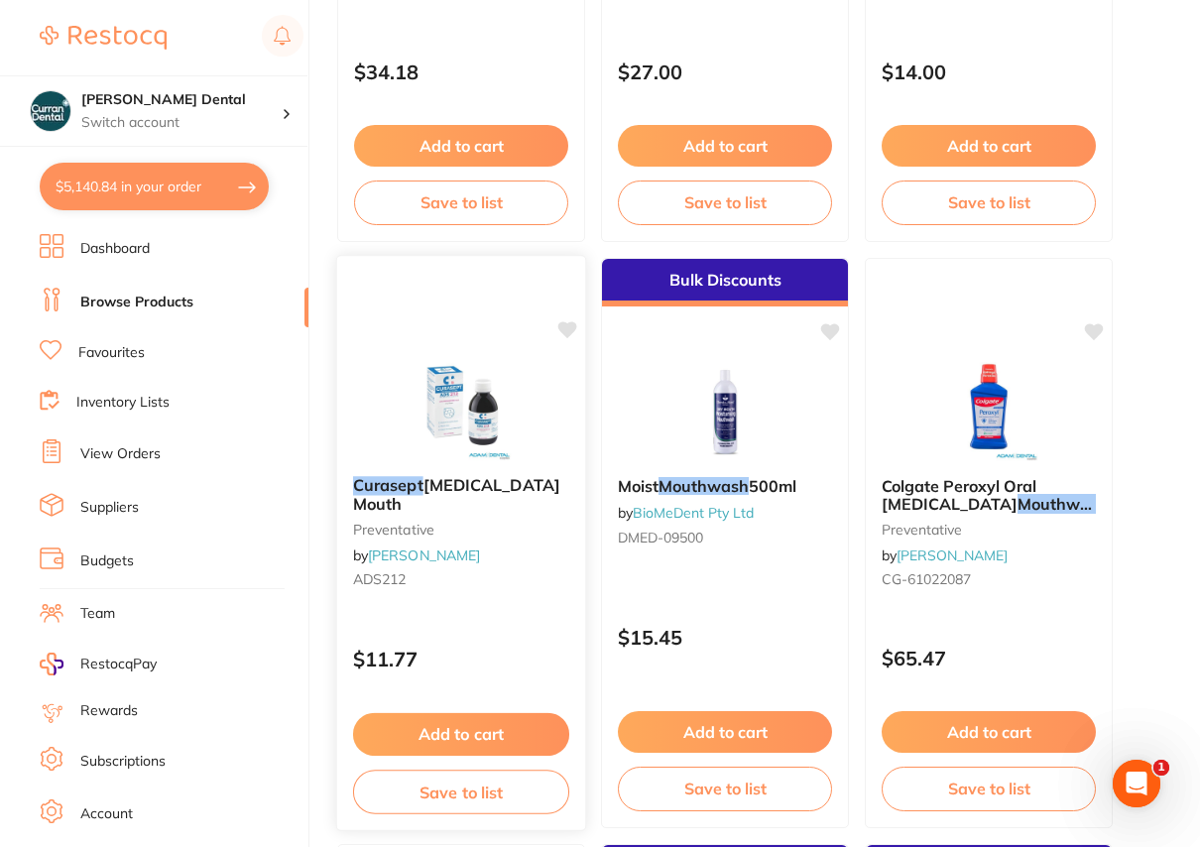
click at [485, 479] on span "[MEDICAL_DATA] Mouth" at bounding box center [456, 494] width 207 height 39
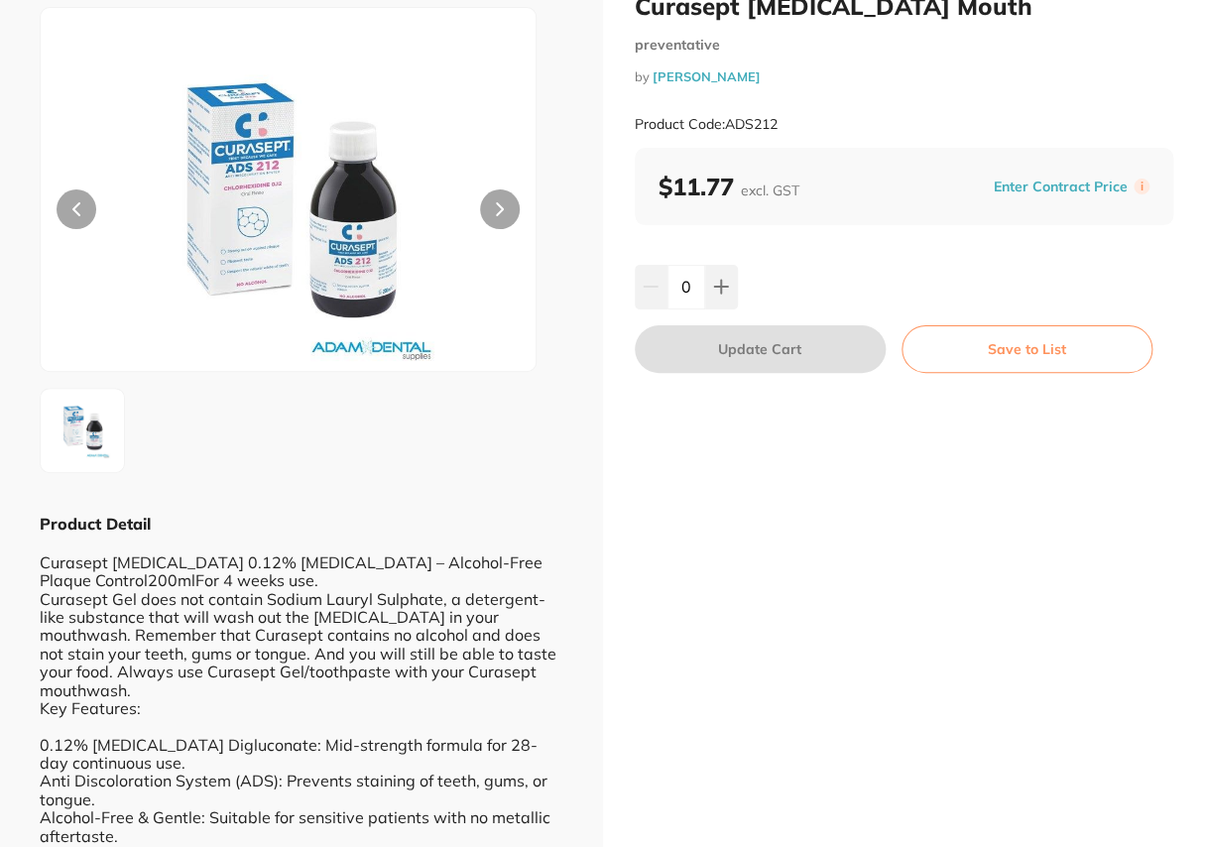
scroll to position [179, 0]
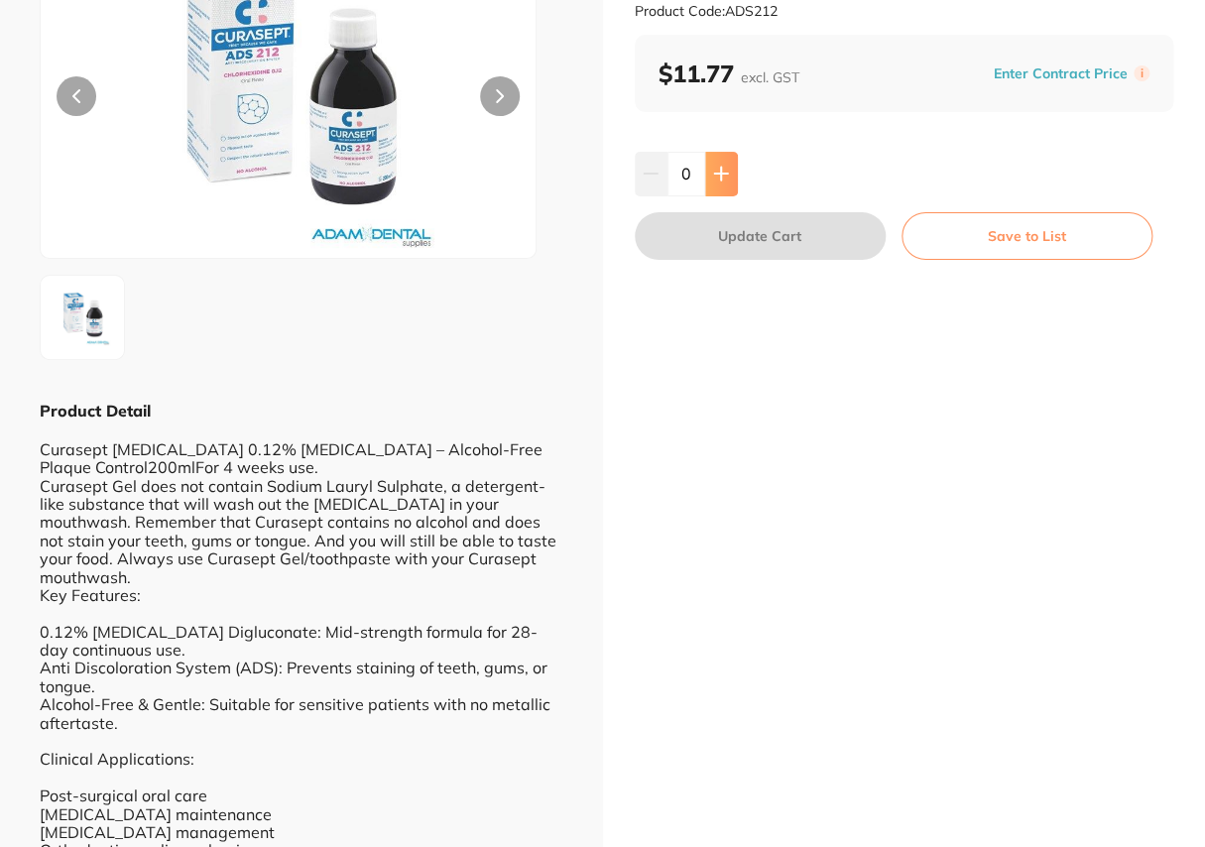
click at [725, 177] on icon at bounding box center [721, 174] width 16 height 16
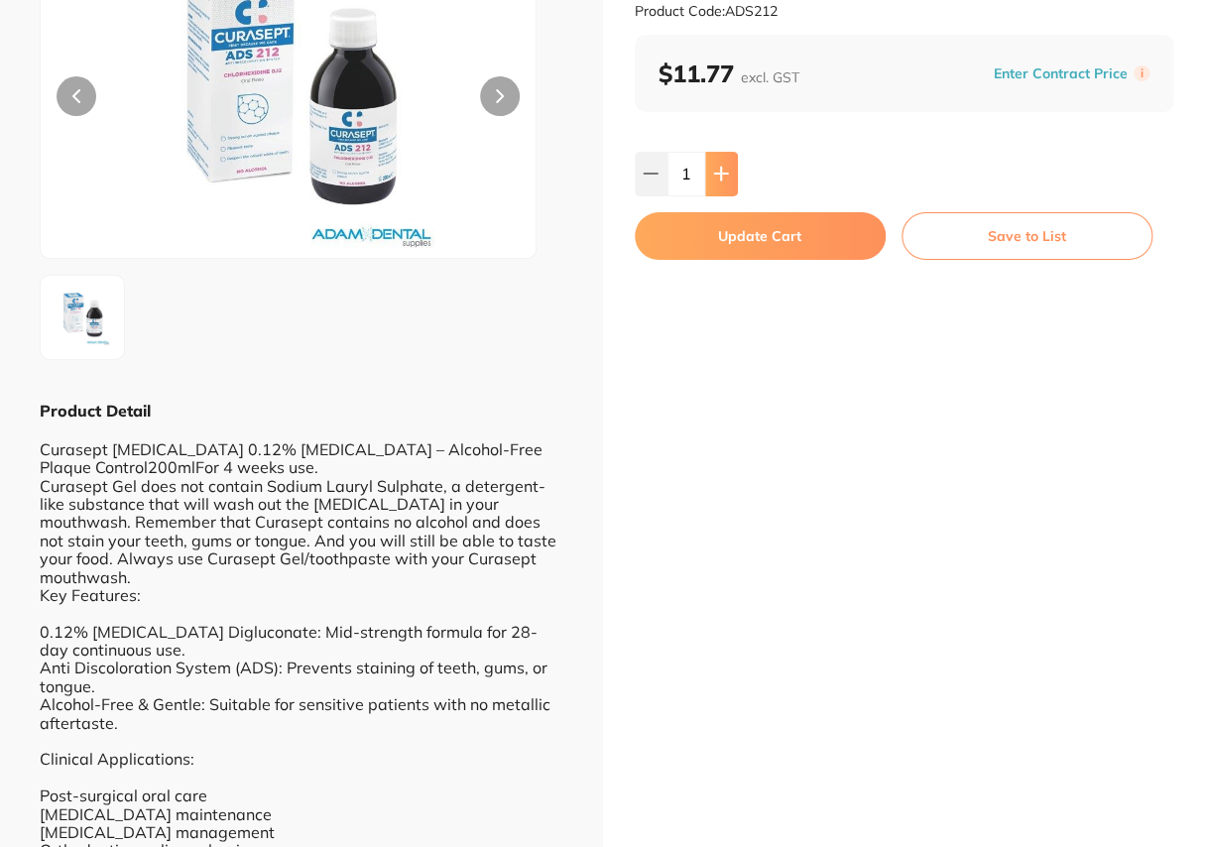
click at [725, 177] on icon at bounding box center [721, 174] width 16 height 16
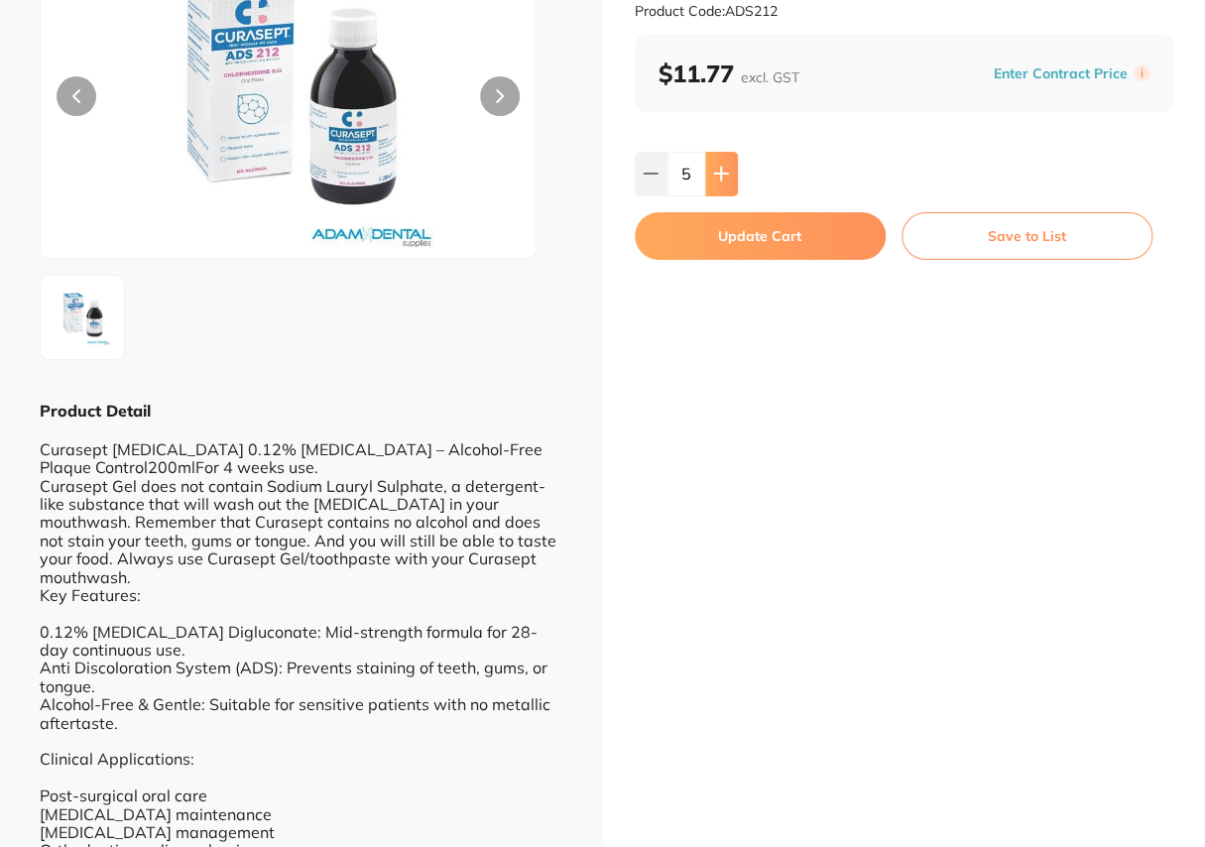
type input "6"
click at [730, 225] on button "Update Cart" at bounding box center [760, 236] width 251 height 48
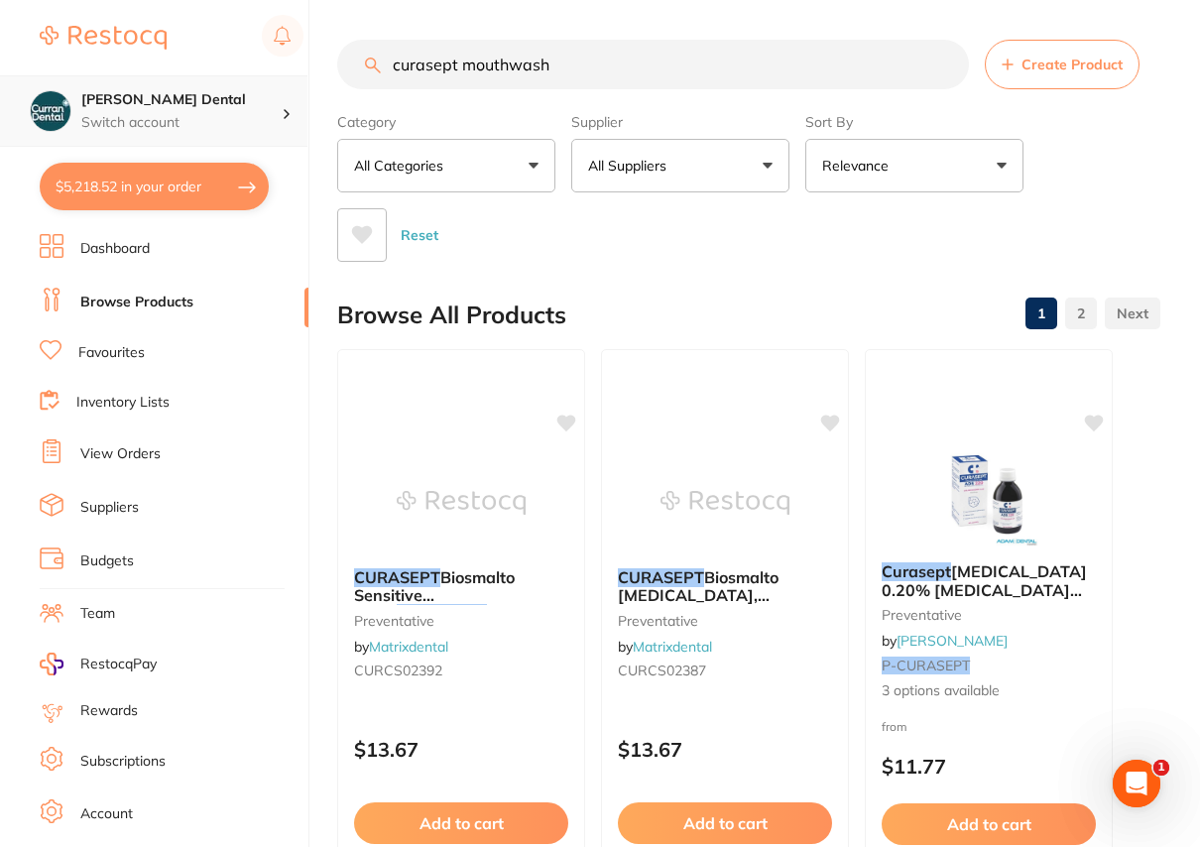
drag, startPoint x: 589, startPoint y: 65, endPoint x: 263, endPoint y: 95, distance: 327.6
click at [263, 95] on div "$5,218.52 [PERSON_NAME] Dental Switch account [PERSON_NAME] Dental $5,218.52 in…" at bounding box center [600, 423] width 1200 height 847
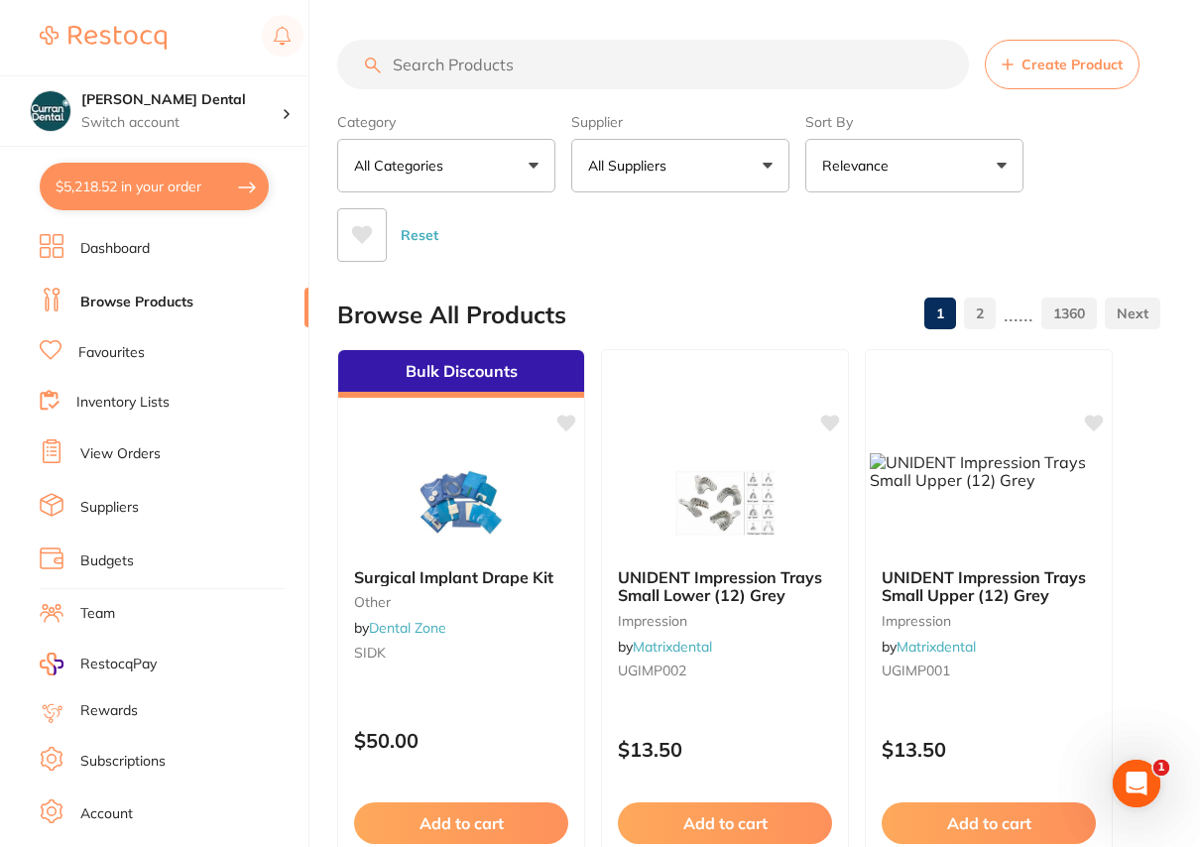
click at [767, 166] on button "All Suppliers" at bounding box center [680, 166] width 218 height 54
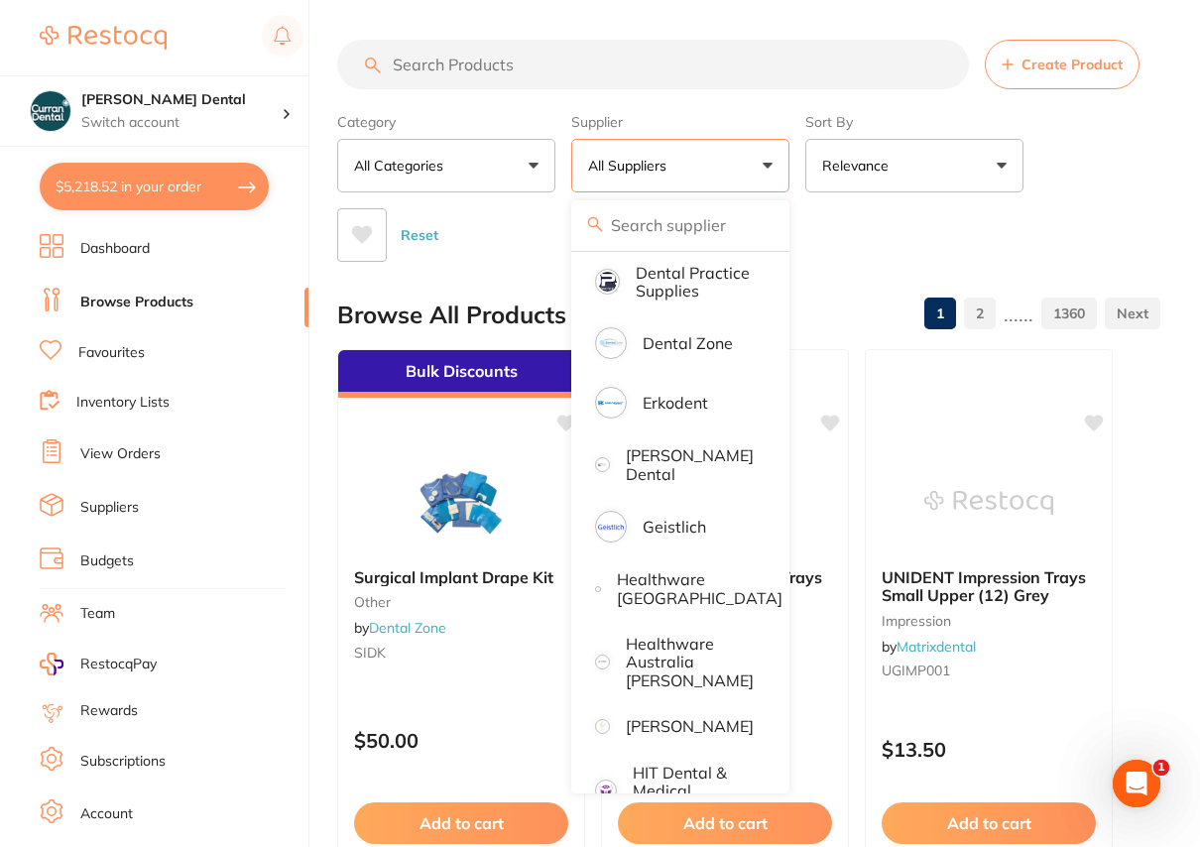
scroll to position [631, 0]
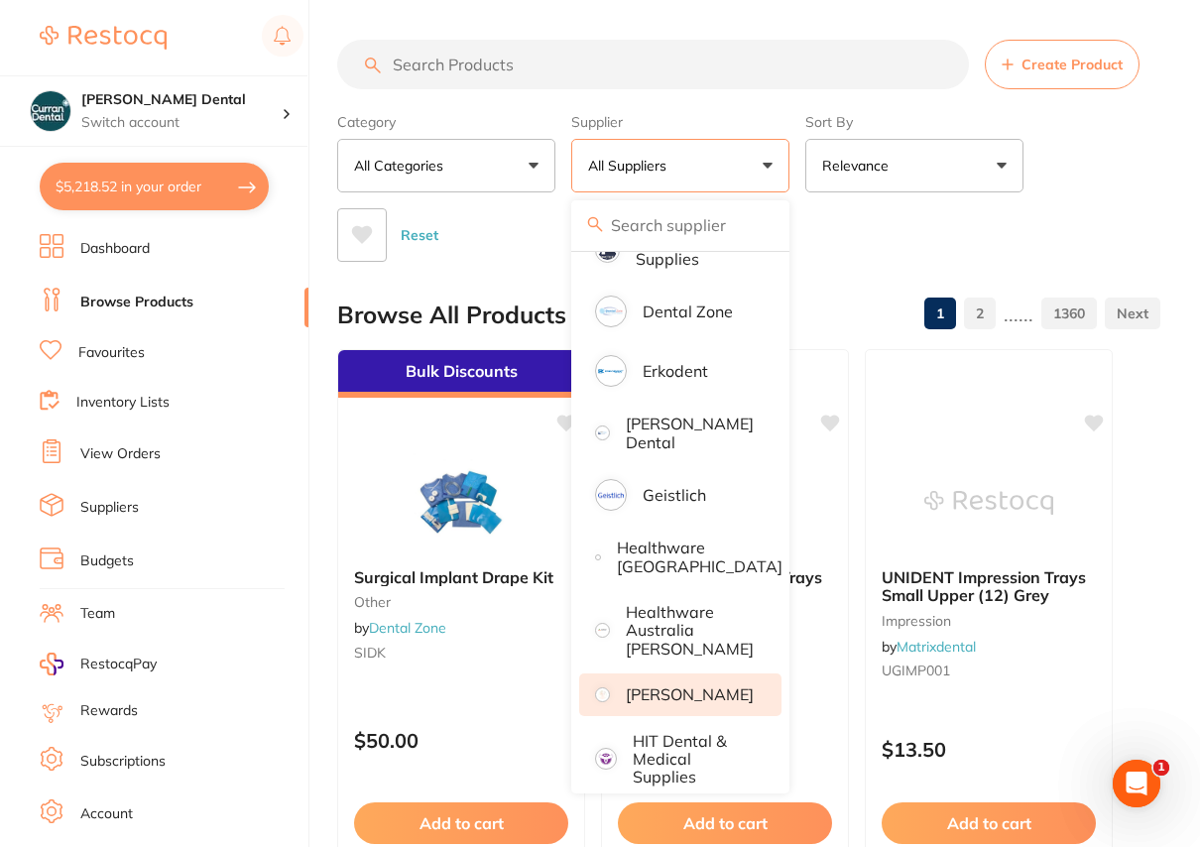
click at [667, 689] on p "[PERSON_NAME]" at bounding box center [690, 694] width 128 height 18
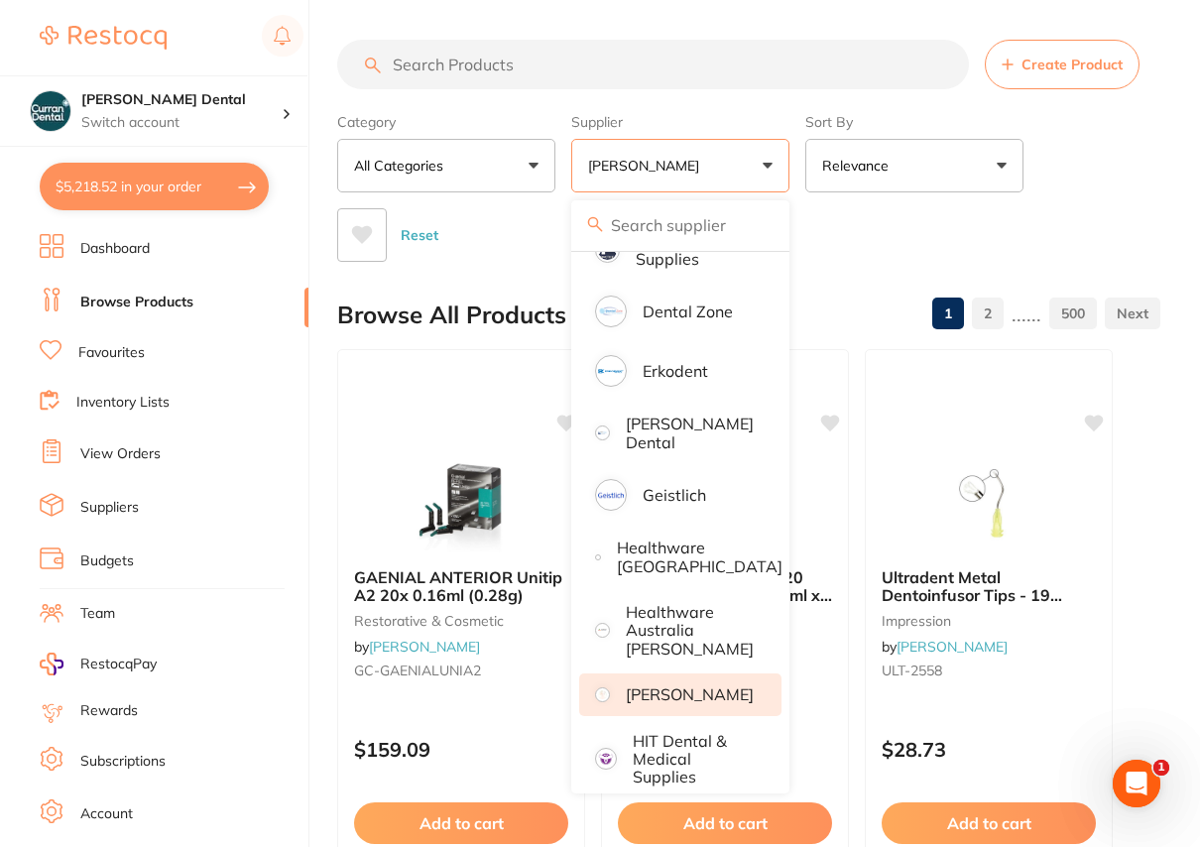
scroll to position [0, 0]
click at [473, 64] on input "search" at bounding box center [653, 65] width 632 height 50
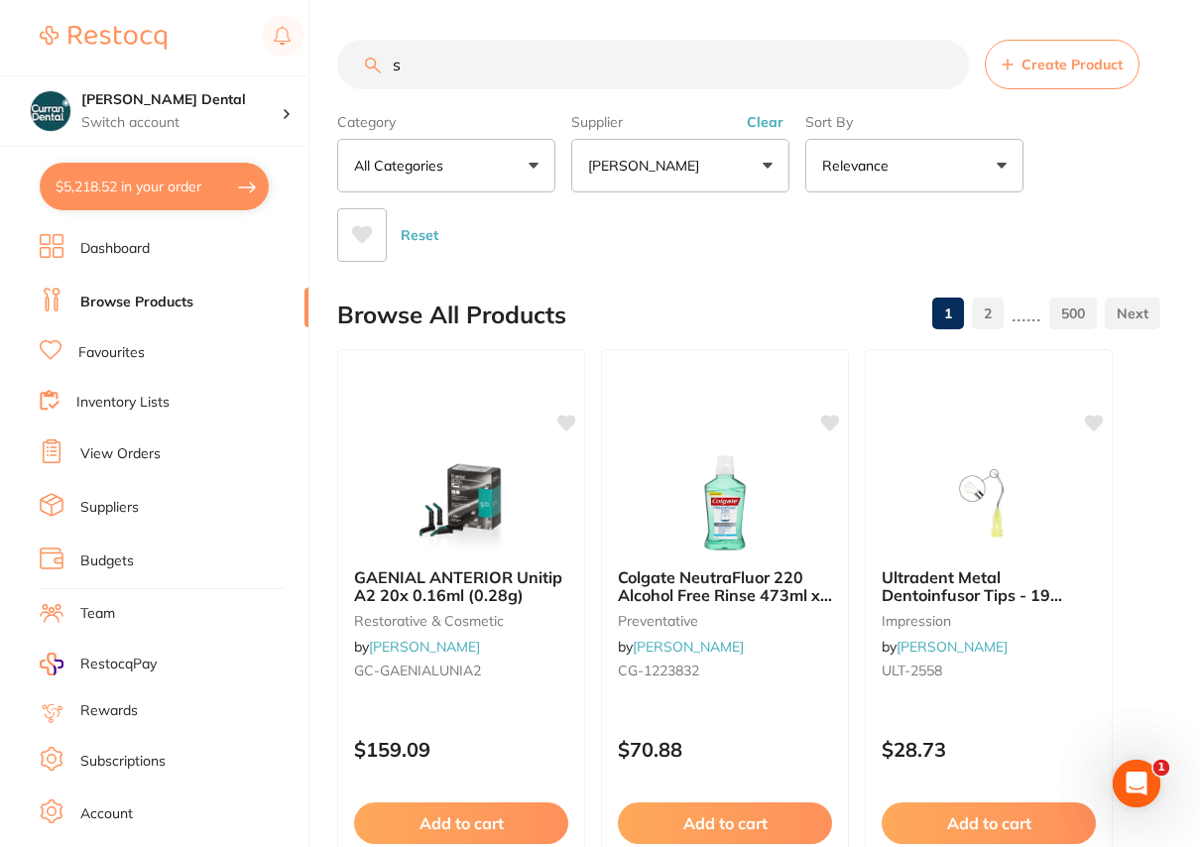
type input "sx"
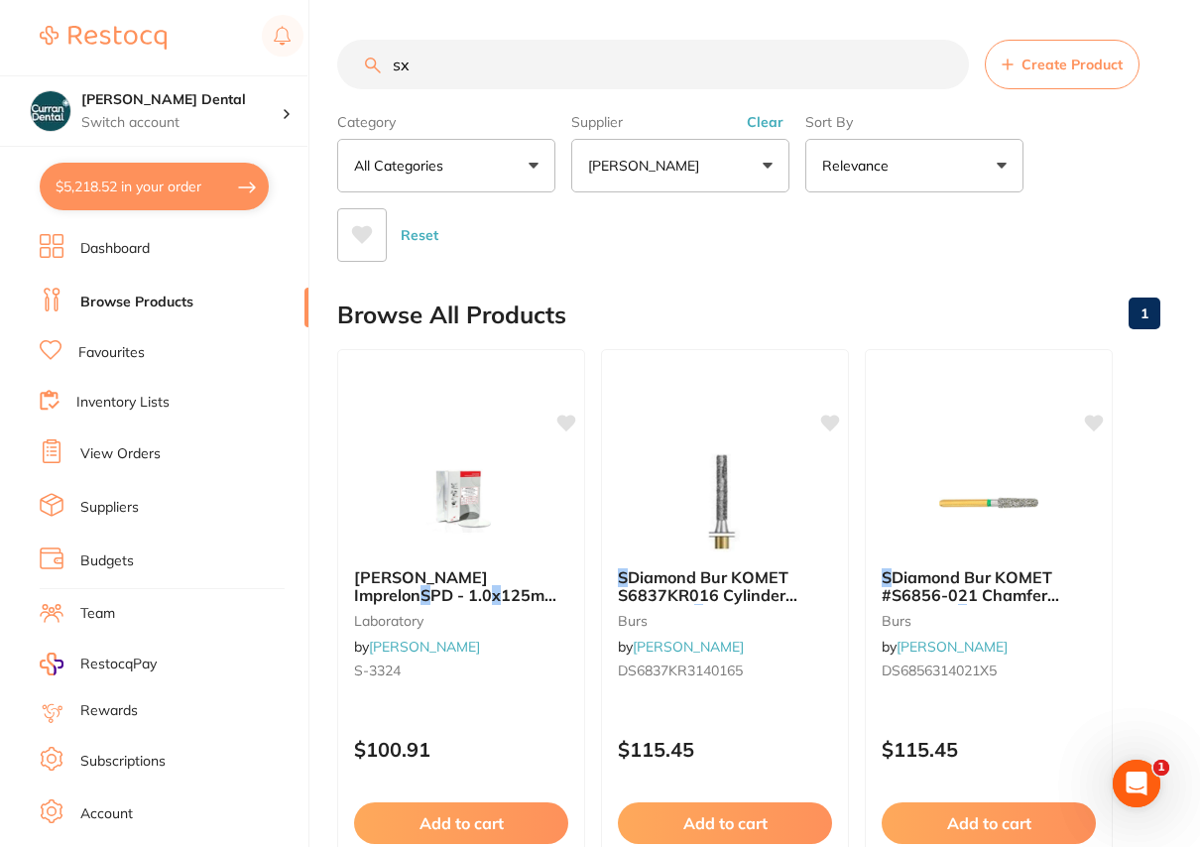
drag, startPoint x: 414, startPoint y: 67, endPoint x: 277, endPoint y: 68, distance: 137.8
click at [277, 68] on div "$5,218.52 [PERSON_NAME] Dental Switch account [PERSON_NAME] Dental $5,218.52 in…" at bounding box center [600, 423] width 1200 height 847
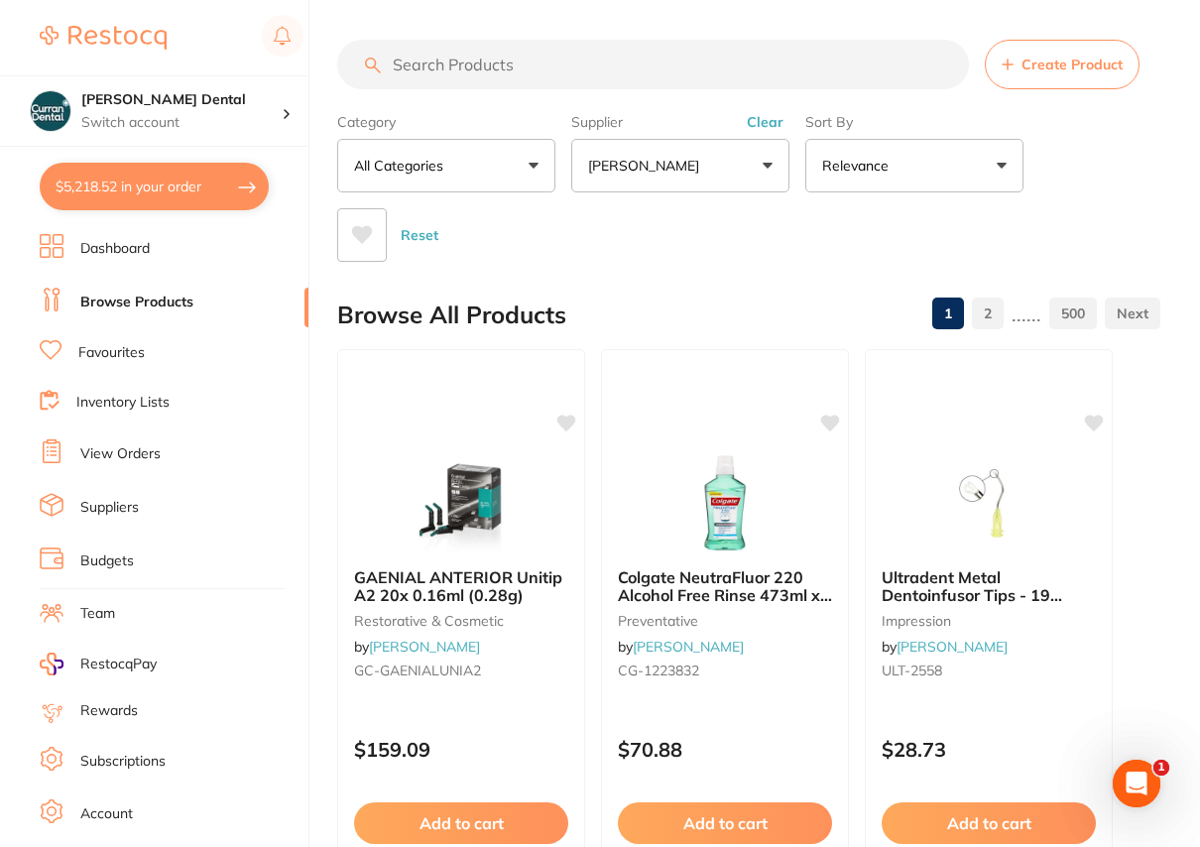
click at [408, 65] on input "search" at bounding box center [653, 65] width 632 height 50
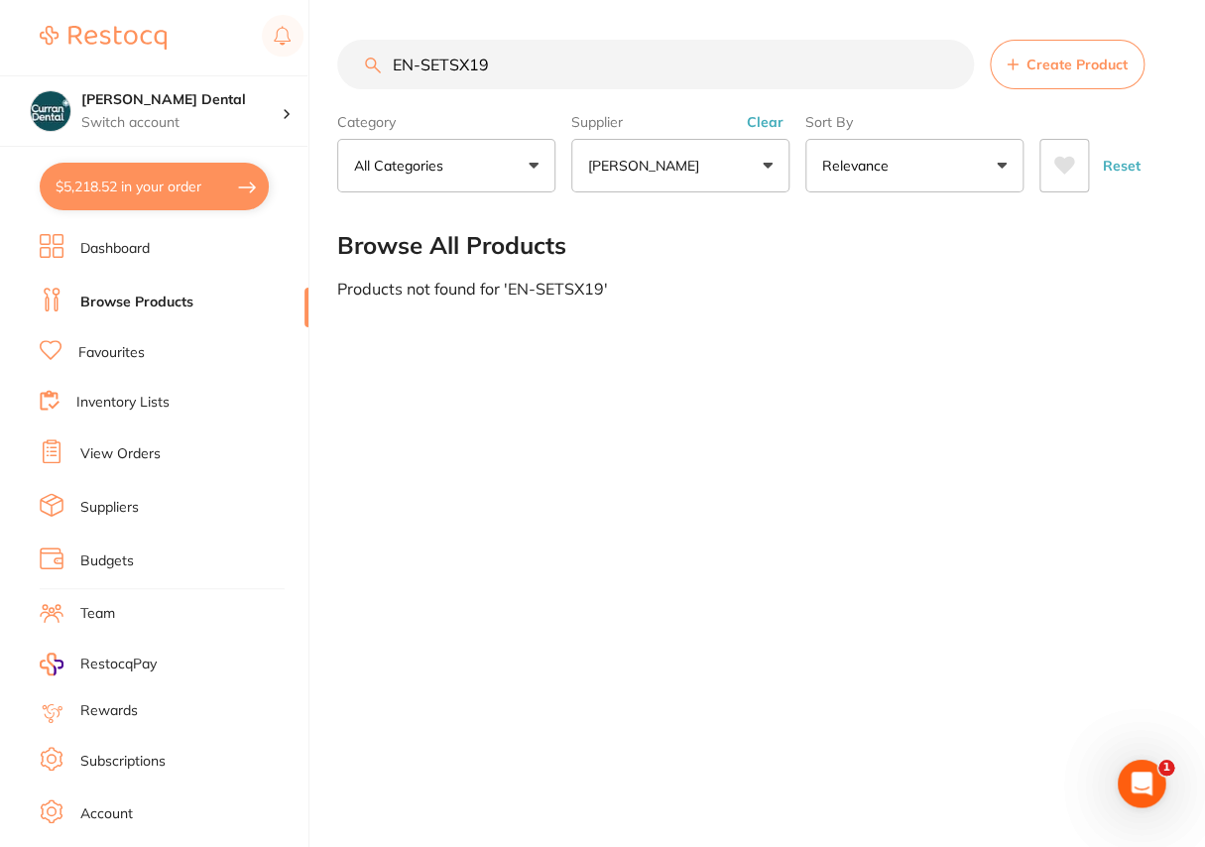
type input "EN-SETSX19"
click at [305, 92] on div "$5,218.52 [PERSON_NAME] Dental Switch account [PERSON_NAME] Dental $5,218.52 in…" at bounding box center [602, 423] width 1205 height 847
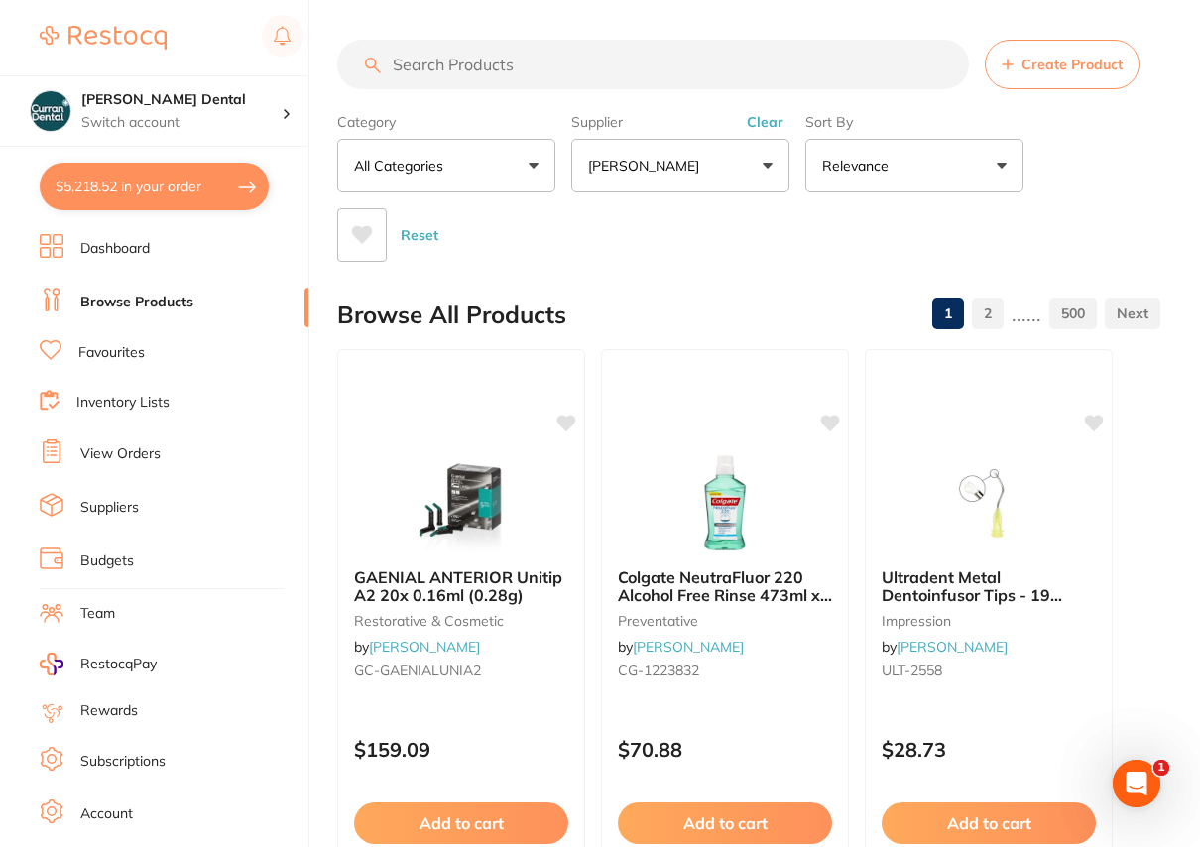
paste input "EdgeEndo EdgeTaper - Size SX - 19mm - Sterile, 6-Pack"
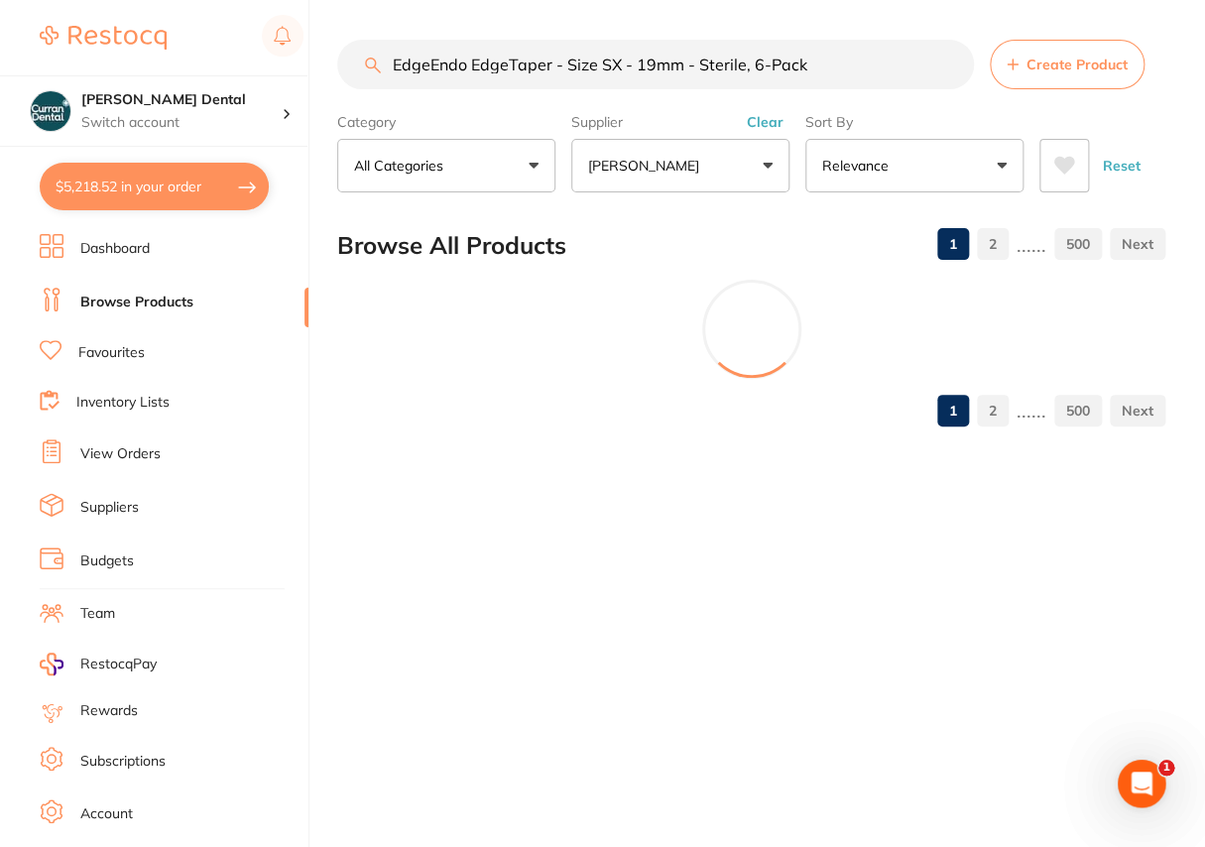
drag, startPoint x: 798, startPoint y: 71, endPoint x: 684, endPoint y: 69, distance: 114.0
click at [684, 69] on input "EdgeEndo EdgeTaper - Size SX - 19mm - Sterile, 6-Pack" at bounding box center [655, 65] width 637 height 50
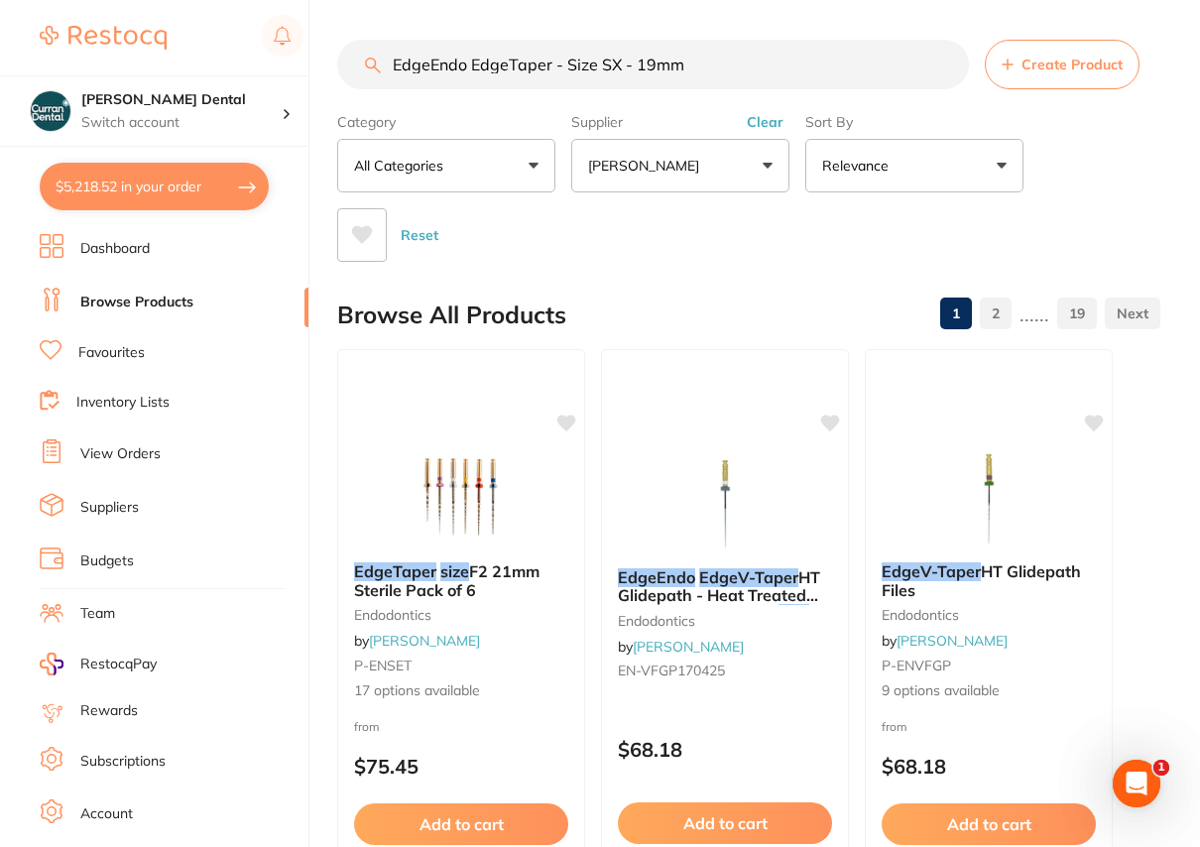
drag, startPoint x: 566, startPoint y: 62, endPoint x: 555, endPoint y: 58, distance: 11.6
click at [555, 58] on input "EdgeEndo EdgeTaper - Size SX - 19mm" at bounding box center [653, 65] width 632 height 50
drag, startPoint x: 621, startPoint y: 66, endPoint x: 610, endPoint y: 62, distance: 11.6
click at [610, 62] on input "EdgeEndo EdgeTaper Size SX - 19mm" at bounding box center [653, 65] width 632 height 50
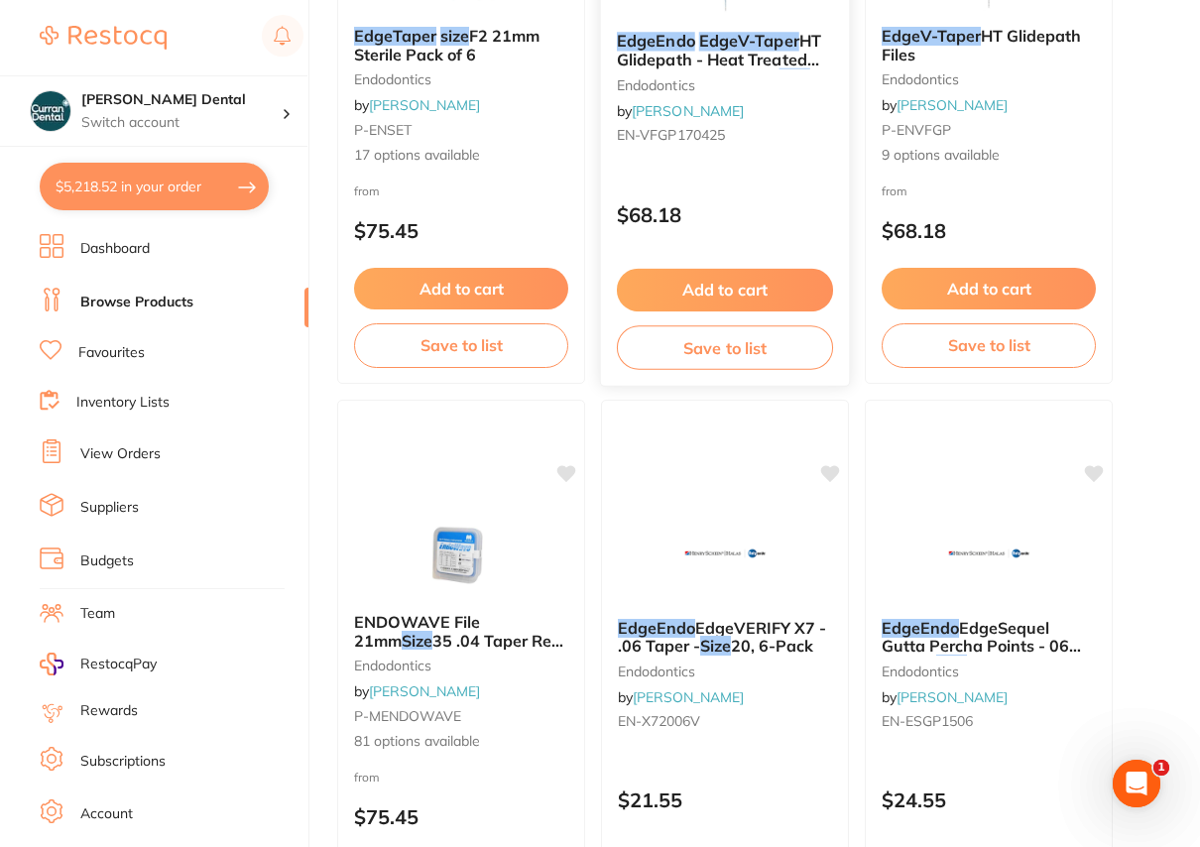
scroll to position [540, 0]
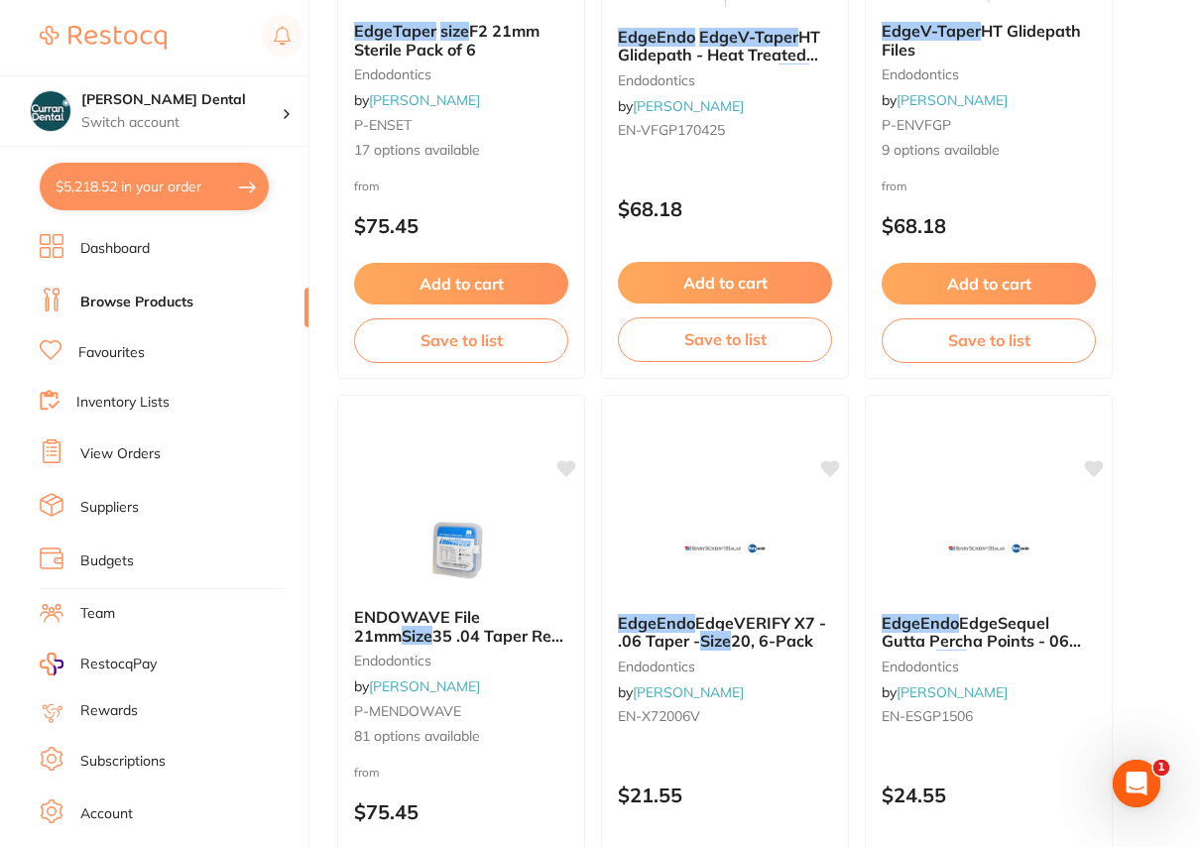
type input "EdgeEndo EdgeTaper Size SX 19mm"
click at [124, 345] on link "Favourites" at bounding box center [111, 353] width 66 height 20
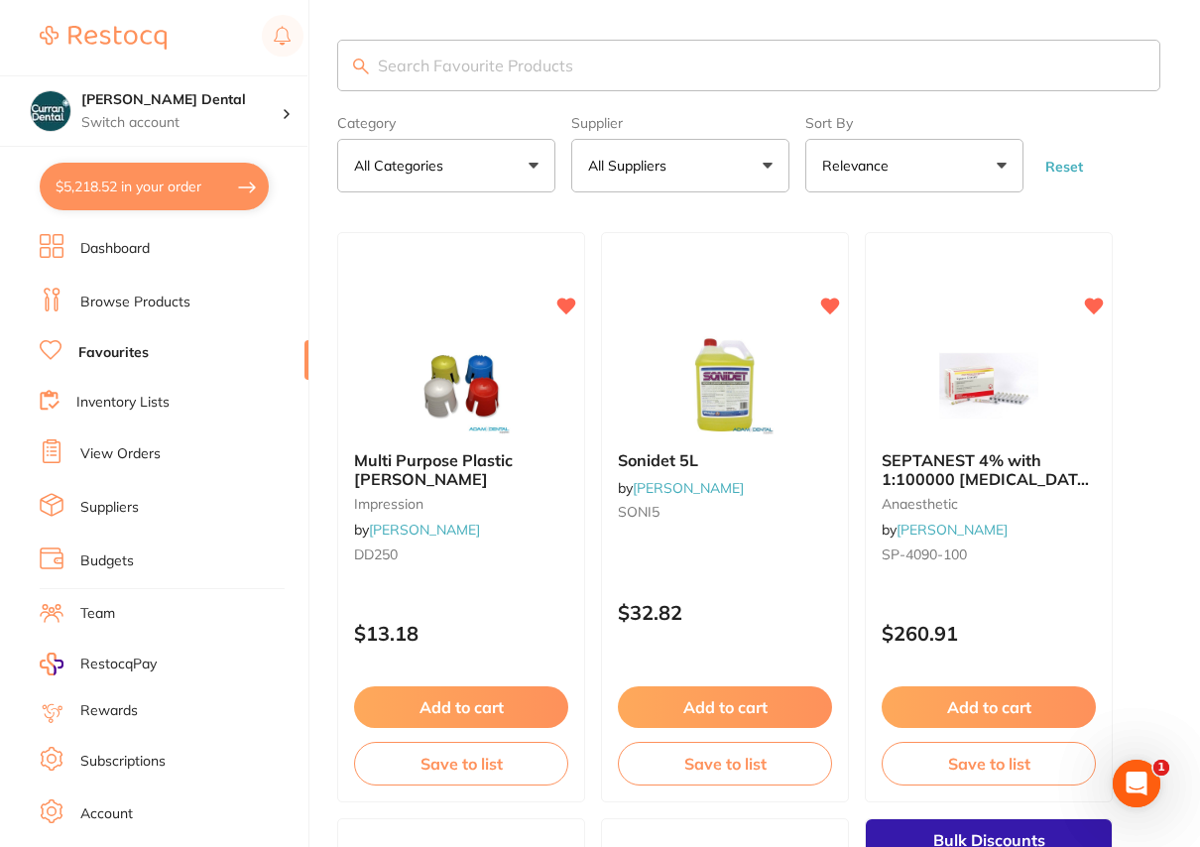
click at [380, 60] on input "search" at bounding box center [748, 66] width 823 height 52
paste input "EdgeEndo EdgeTaper - Size SX - 19mm - Sterile, 6-Pack"
drag, startPoint x: 550, startPoint y: 64, endPoint x: 538, endPoint y: 61, distance: 12.3
click at [538, 61] on input "EdgeEndo EdgeTaper - Size SX - 19mm - Sterile, 6-Pack" at bounding box center [748, 66] width 823 height 52
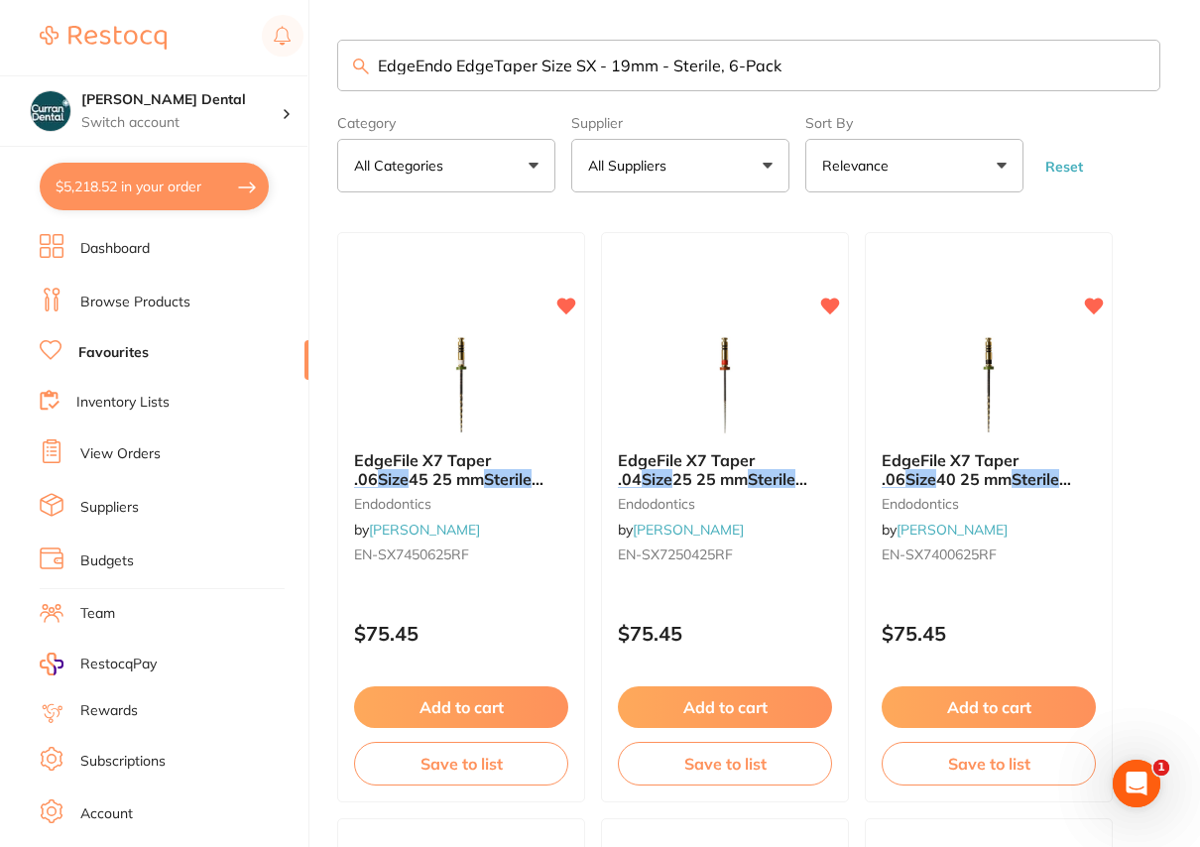
click at [598, 62] on input "EdgeEndo EdgeTaper Size SX - 19mm - Sterile, 6-Pack" at bounding box center [748, 66] width 823 height 52
drag, startPoint x: 771, startPoint y: 61, endPoint x: 650, endPoint y: 67, distance: 121.1
click at [650, 67] on input "EdgeEndo EdgeTaper Size SX 19mm - Sterile, 6-Pack" at bounding box center [748, 66] width 823 height 52
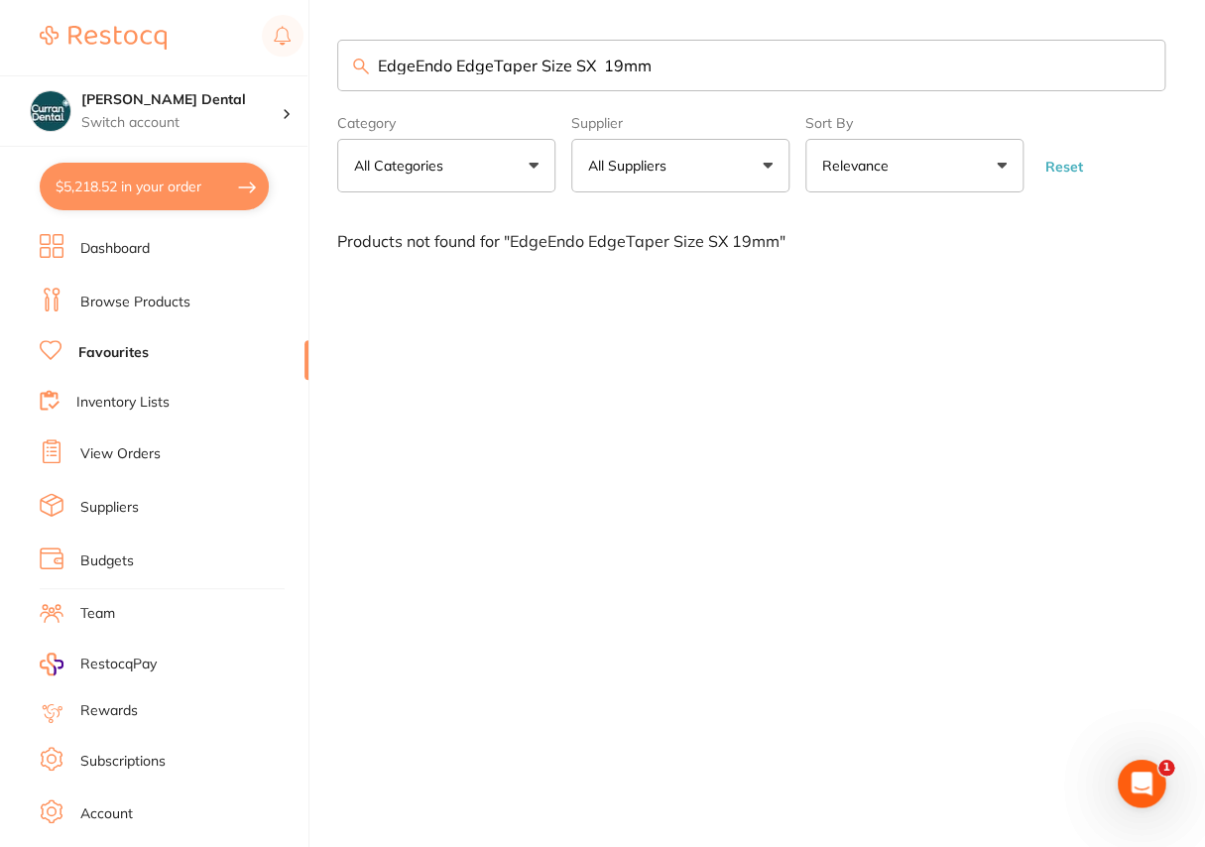
click at [603, 61] on input "EdgeEndo EdgeTaper Size SX 19mm" at bounding box center [751, 66] width 828 height 52
drag, startPoint x: 569, startPoint y: 64, endPoint x: 544, endPoint y: 65, distance: 24.8
click at [544, 65] on input "EdgeEndo EdgeTaper Size SX 19mm" at bounding box center [751, 66] width 828 height 52
drag, startPoint x: 619, startPoint y: 64, endPoint x: 566, endPoint y: 60, distance: 52.7
click at [566, 63] on input "EdgeEndo EdgeTaper SX 19mm" at bounding box center [751, 66] width 828 height 52
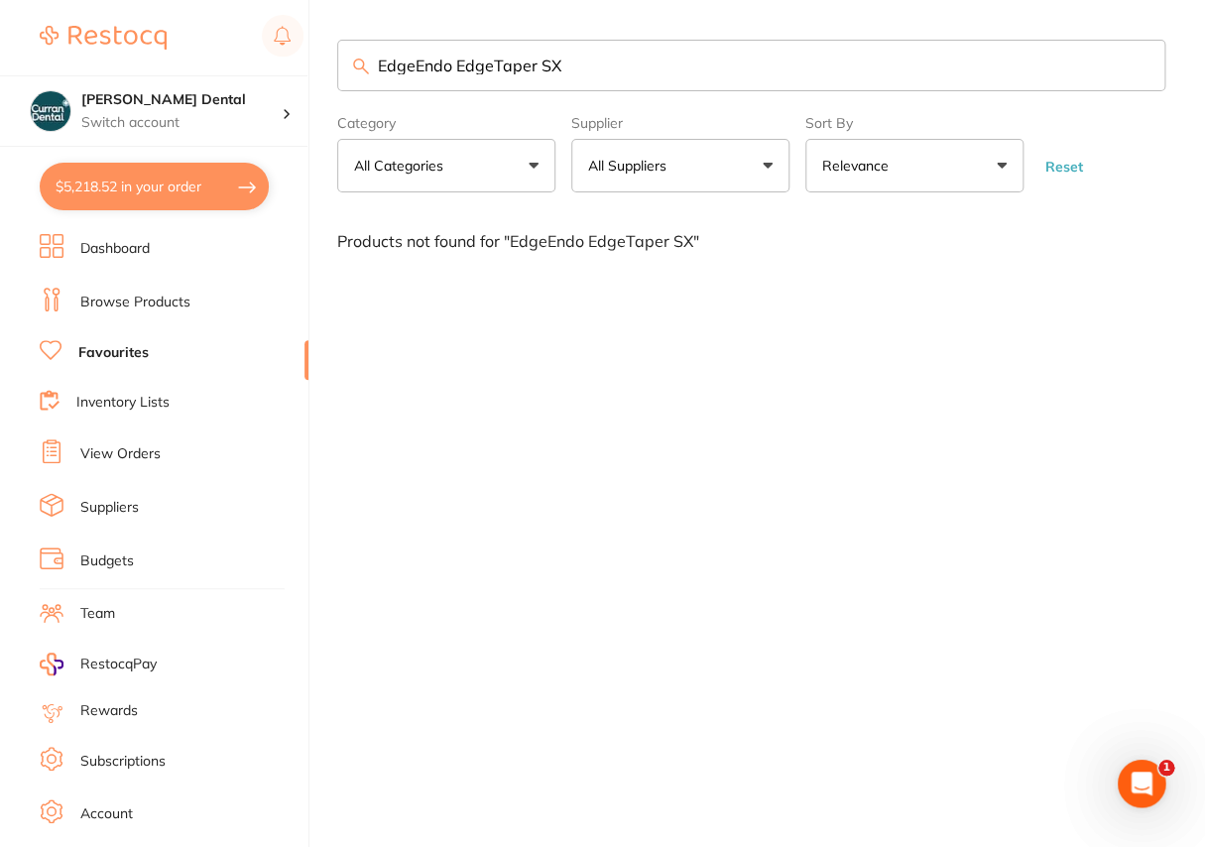
drag, startPoint x: 565, startPoint y: 68, endPoint x: 542, endPoint y: 61, distance: 23.8
click at [542, 62] on input "EdgeEndo EdgeTaper SX" at bounding box center [751, 66] width 828 height 52
type input "EdgeEndo EdgeTaper"
drag, startPoint x: 546, startPoint y: 58, endPoint x: 345, endPoint y: 78, distance: 202.2
click at [345, 78] on input "EdgeEndo EdgeTaper" at bounding box center [751, 66] width 828 height 52
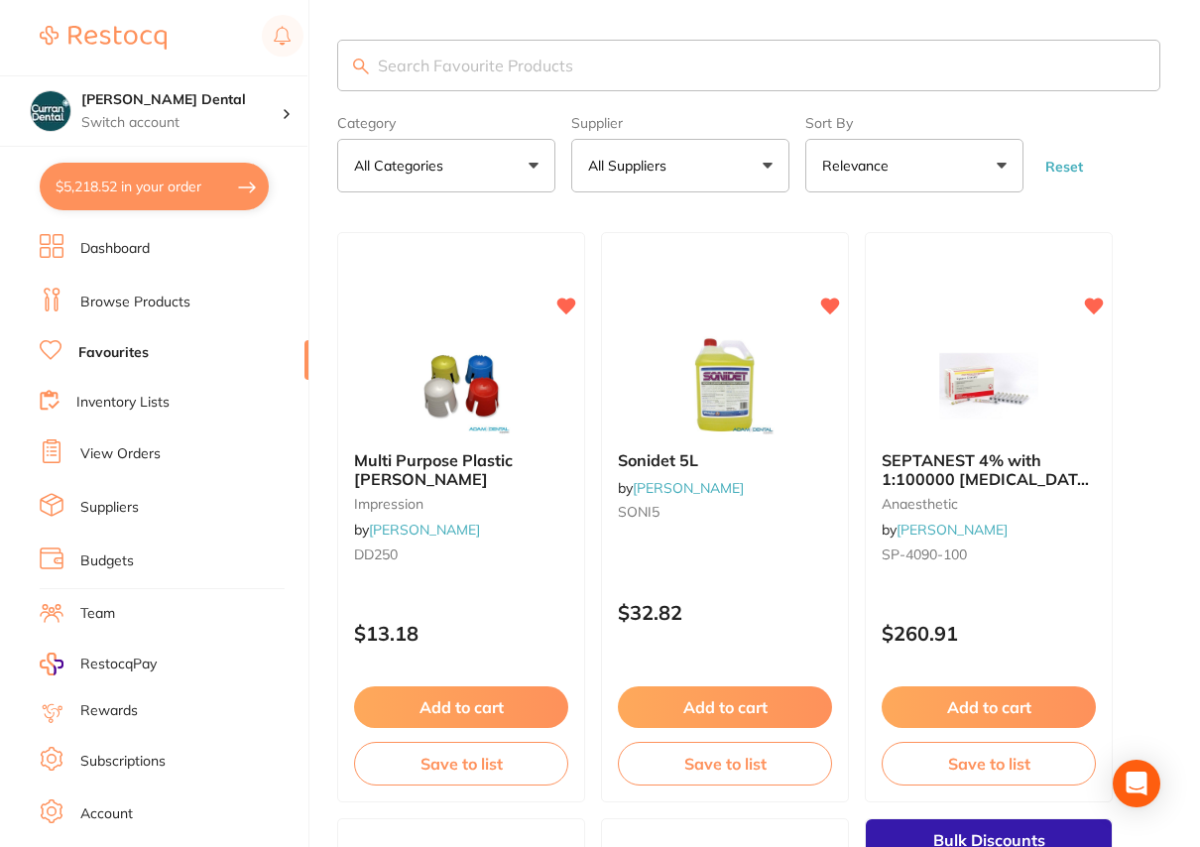
paste input "EdgeEndo EdgeTaper - Size SX - 19mm - Sterile, 6-Pack"
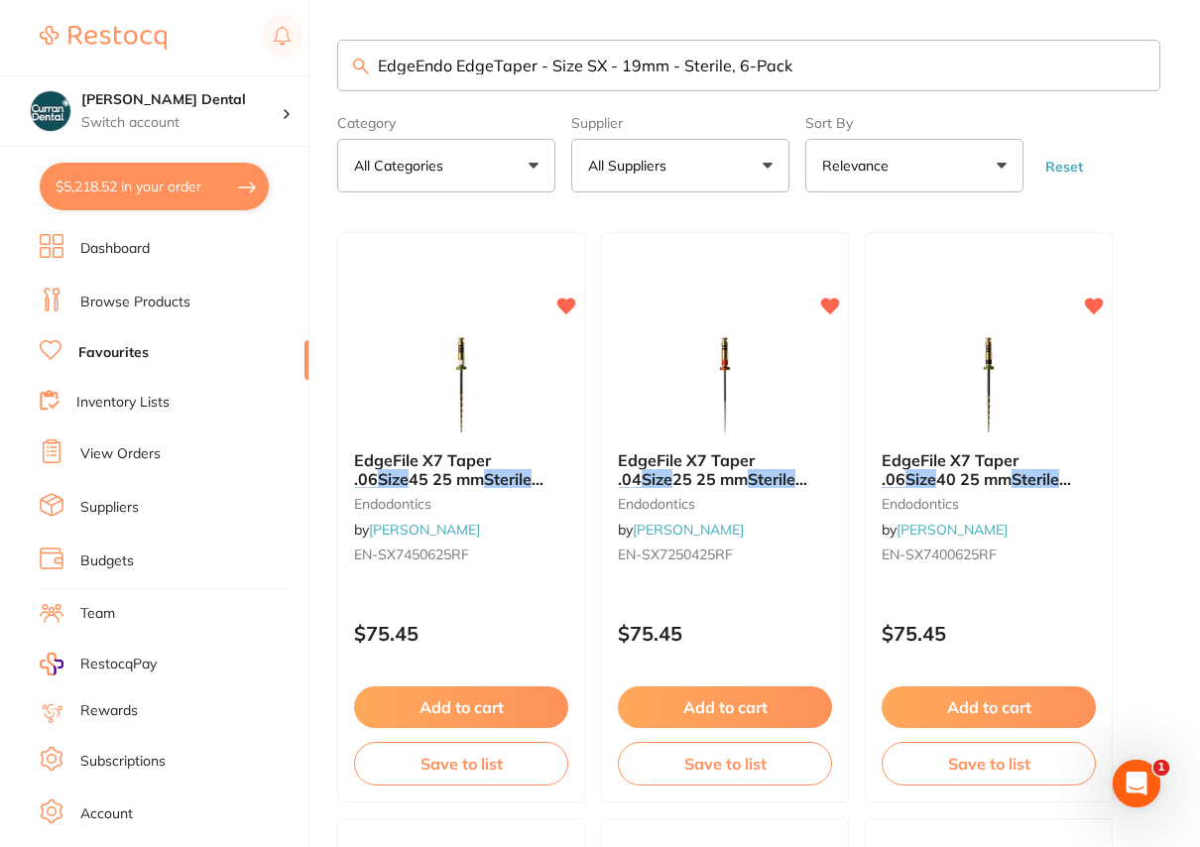
type input "EdgeEndo EdgeTaper - Size SX - 19mm - Sterile, 6-Pack"
click at [164, 188] on button "$5,218.52 in your order" at bounding box center [154, 187] width 229 height 48
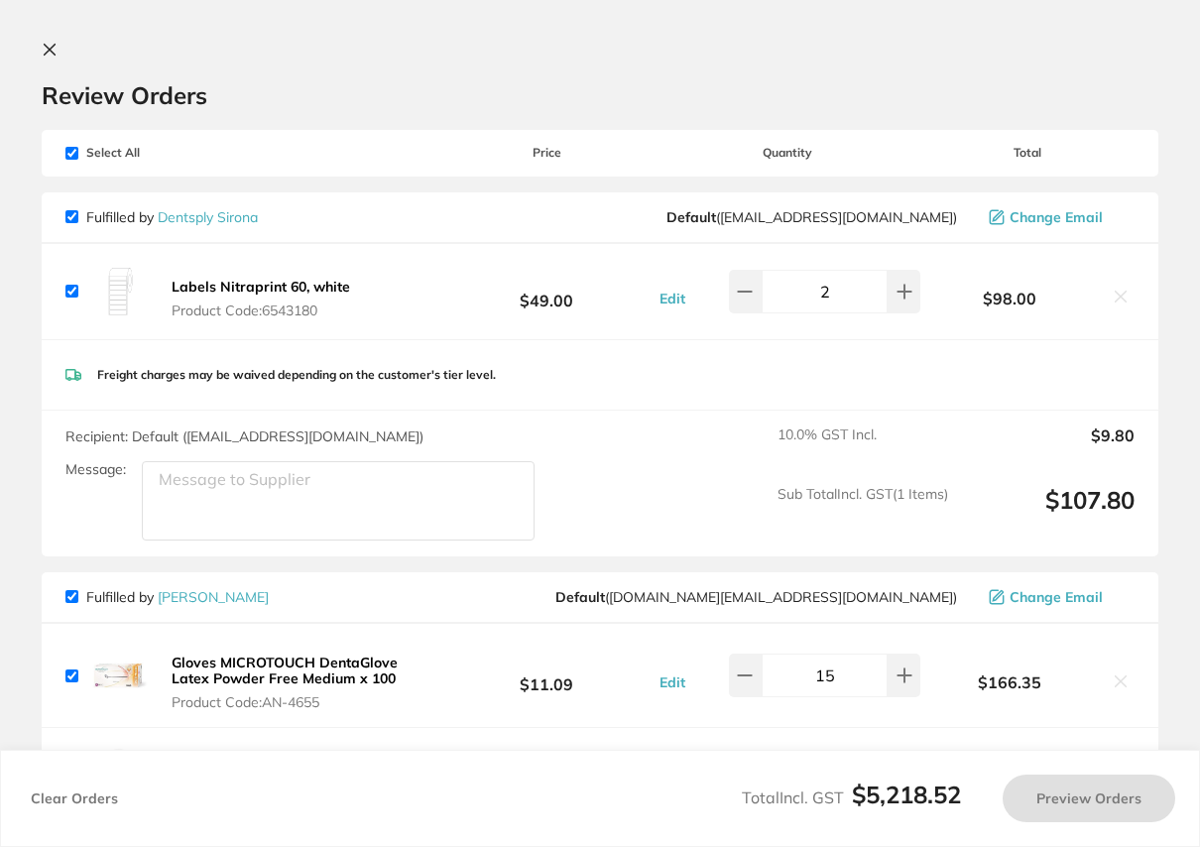
checkbox input "true"
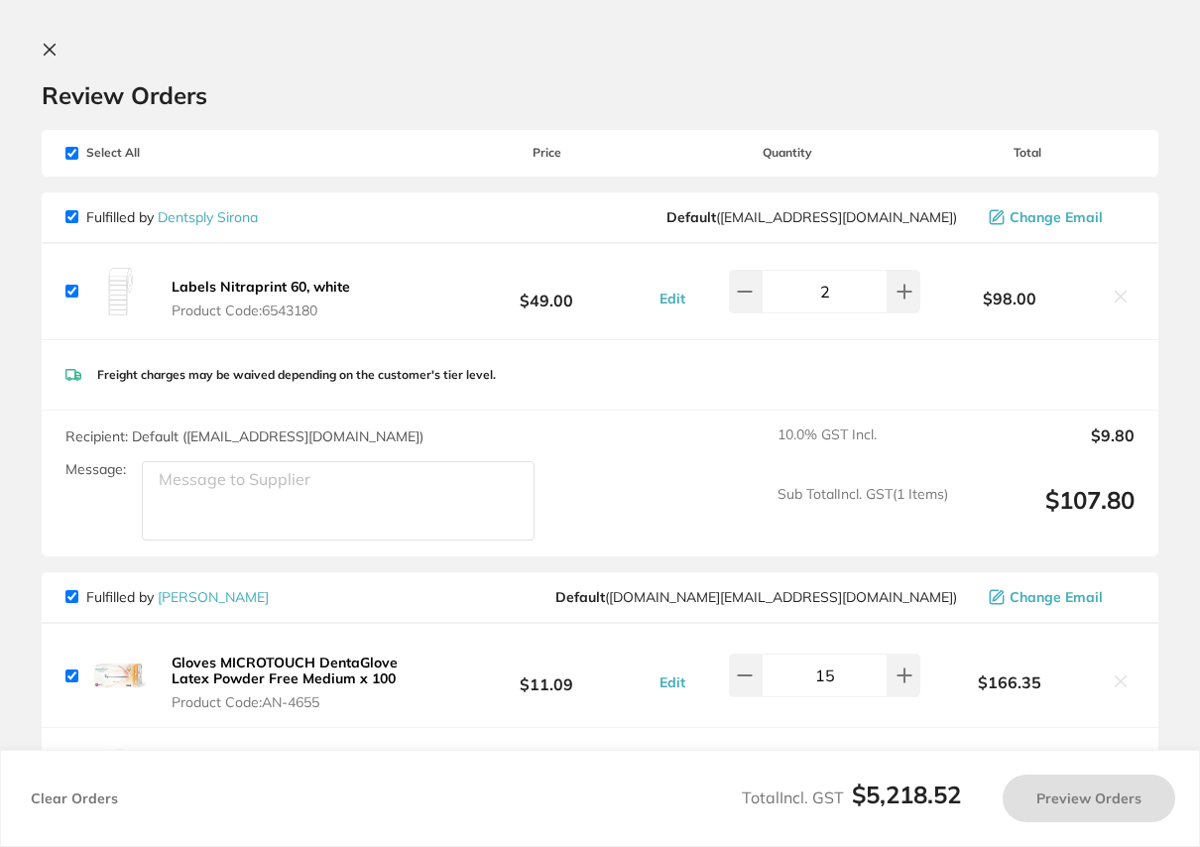
checkbox input "true"
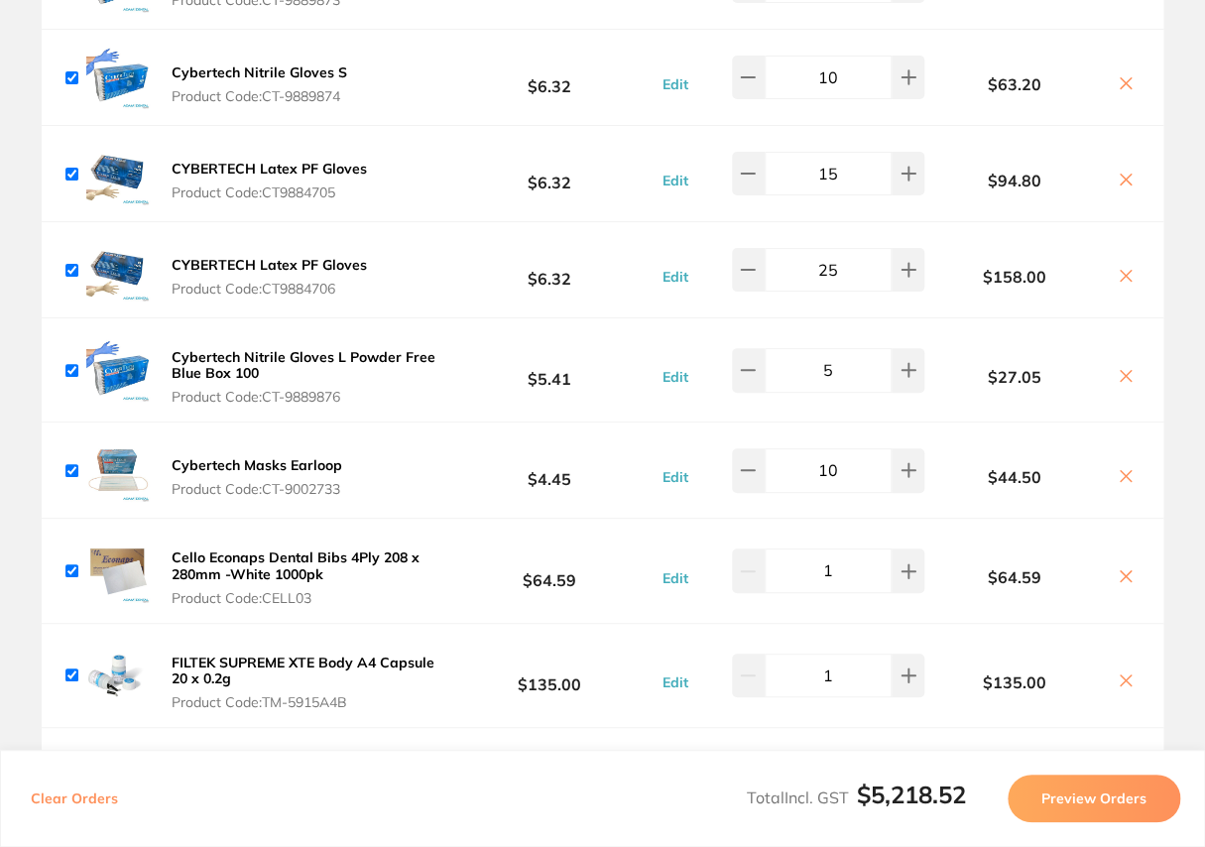
scroll to position [2794, 0]
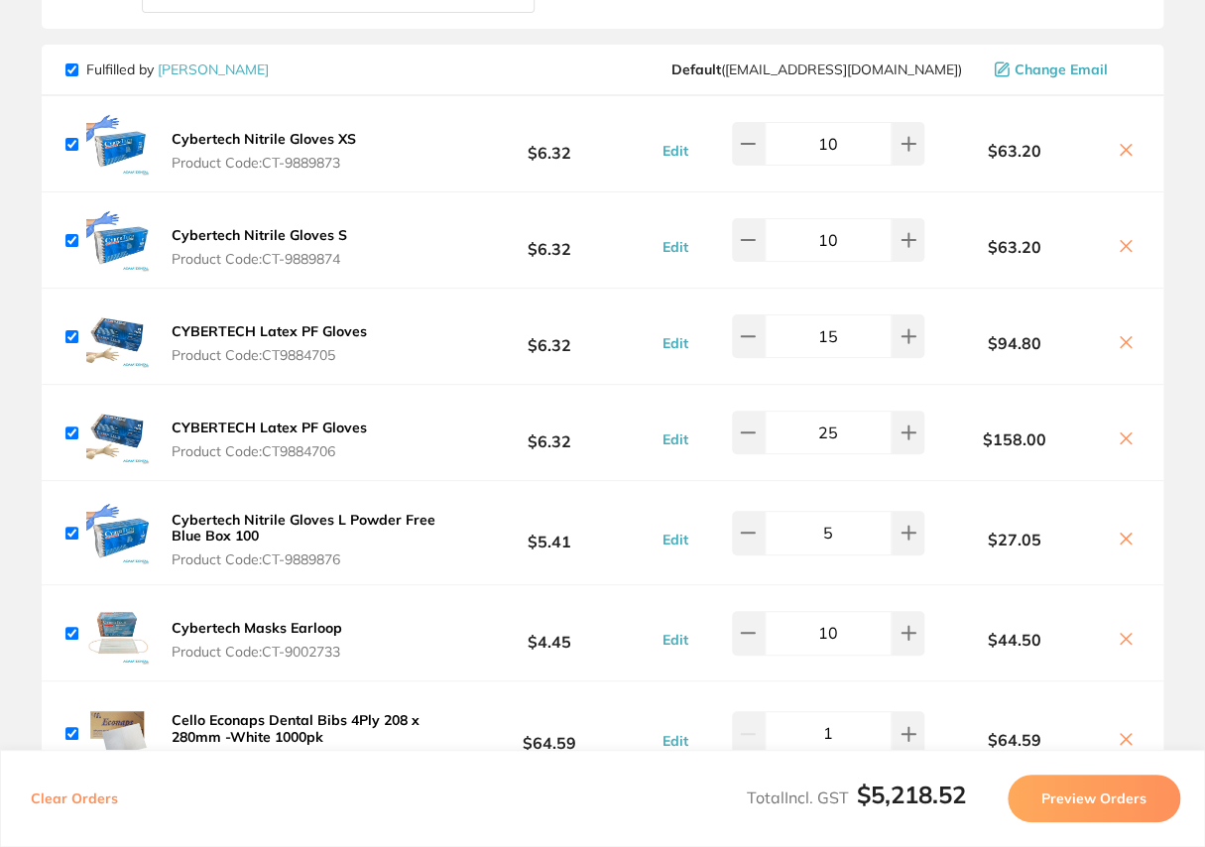
click at [1120, 142] on icon at bounding box center [1125, 150] width 16 height 16
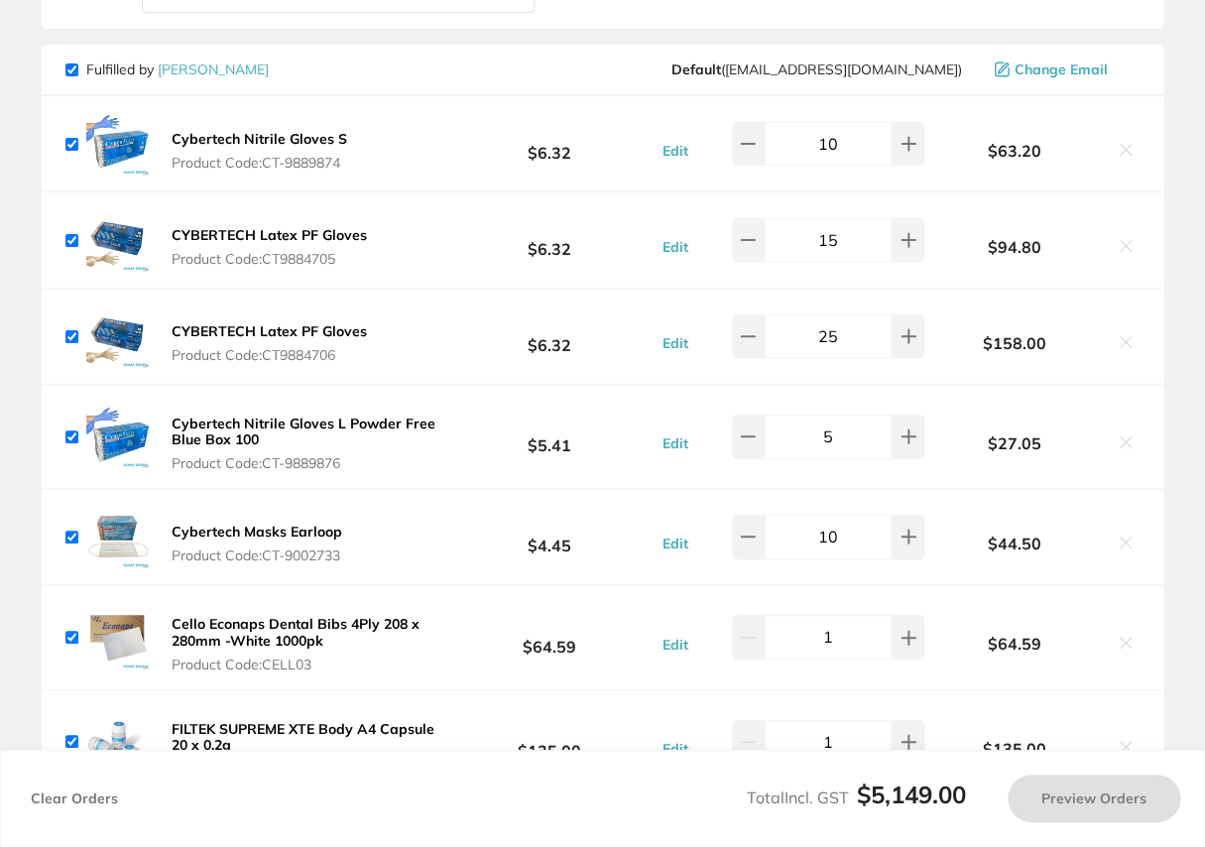
checkbox input "true"
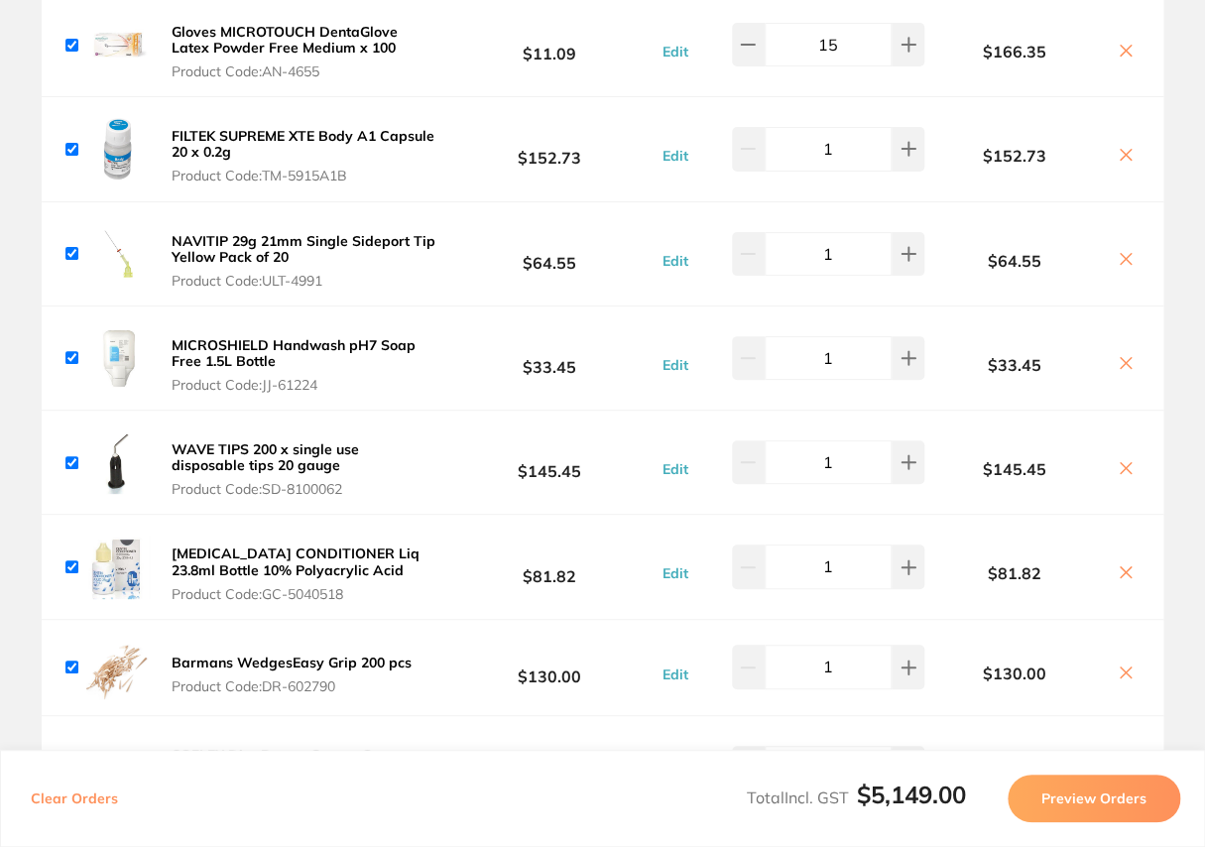
scroll to position [179, 0]
